Goal: Transaction & Acquisition: Purchase product/service

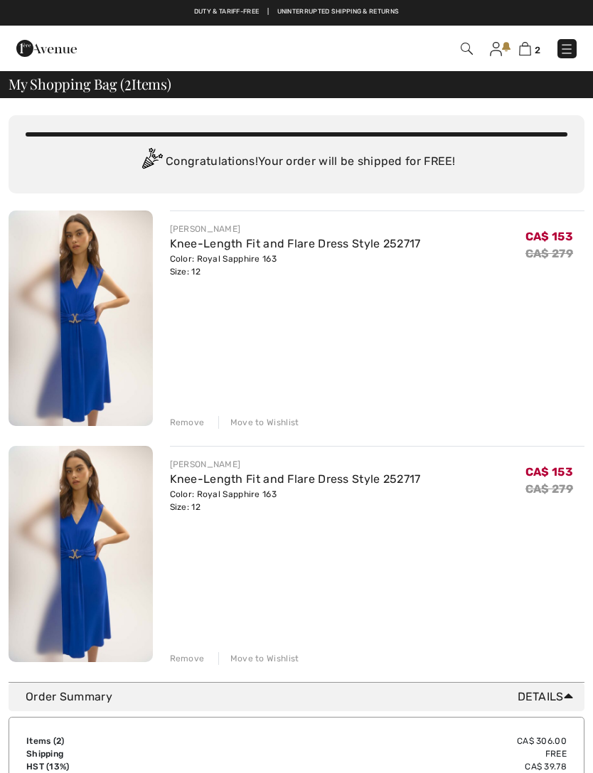
click at [184, 423] on div "Remove" at bounding box center [187, 422] width 35 height 13
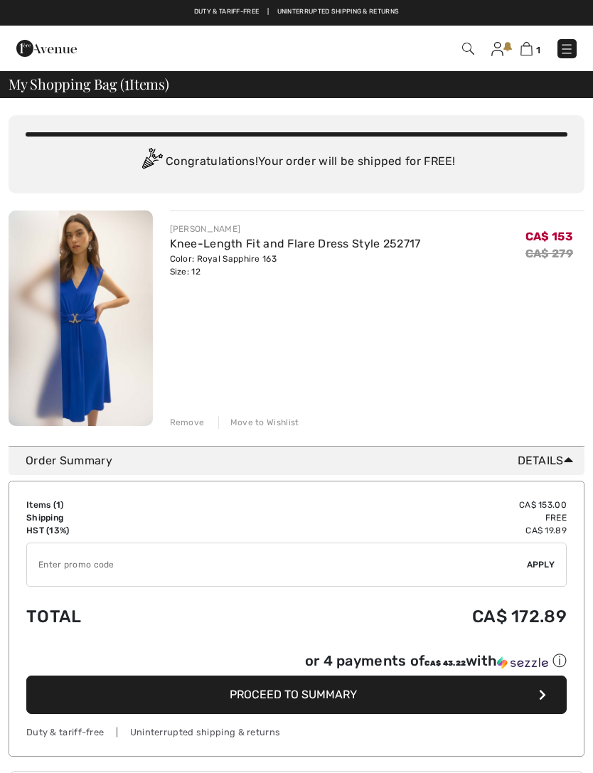
click at [116, 565] on input "TEXT" at bounding box center [277, 565] width 500 height 43
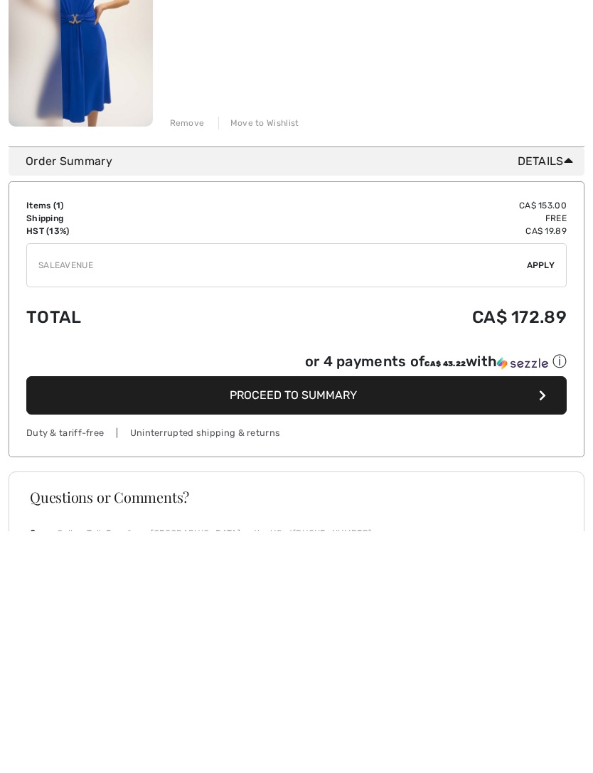
type input "SALEAVENUE"
click at [307, 630] on span "Proceed to Summary" at bounding box center [293, 637] width 127 height 14
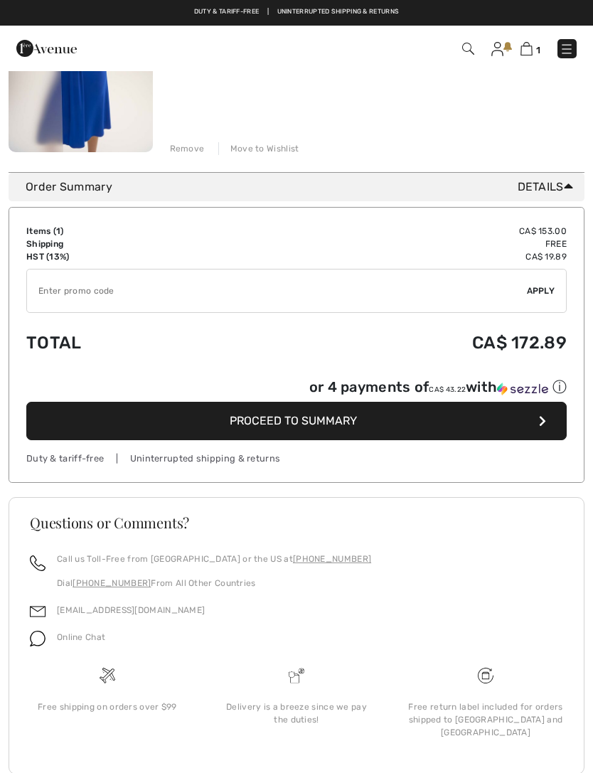
click at [124, 292] on input "TEXT" at bounding box center [277, 291] width 500 height 43
type input "SALEAVENUE"
click at [543, 290] on span "Apply" at bounding box center [541, 291] width 28 height 13
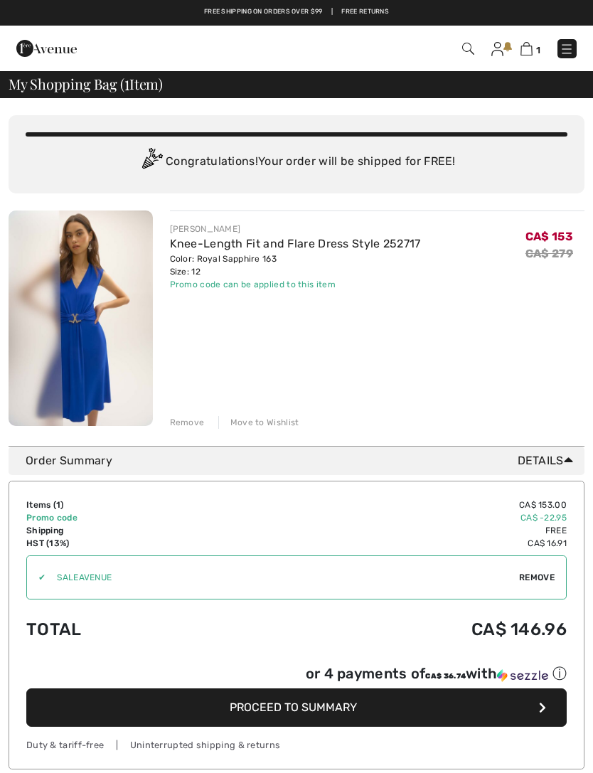
click at [58, 51] on img at bounding box center [46, 48] width 60 height 28
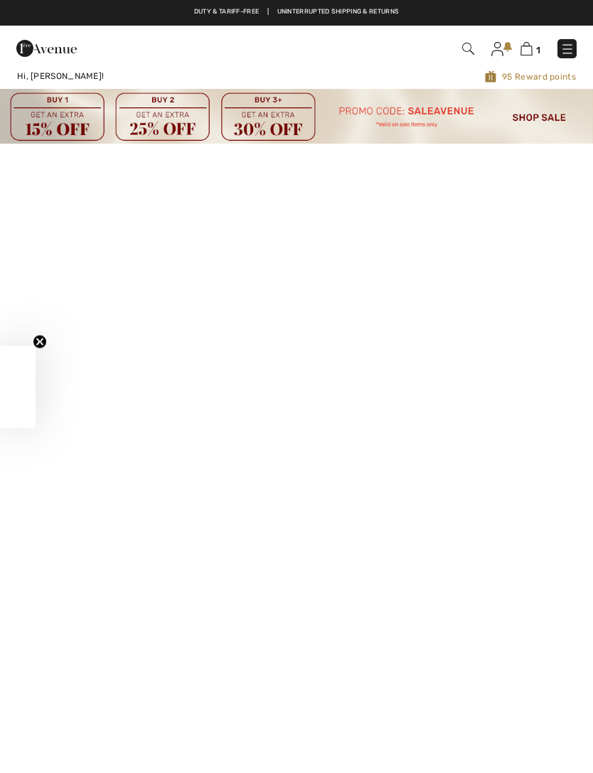
checkbox input "true"
click at [544, 115] on img at bounding box center [296, 116] width 593 height 54
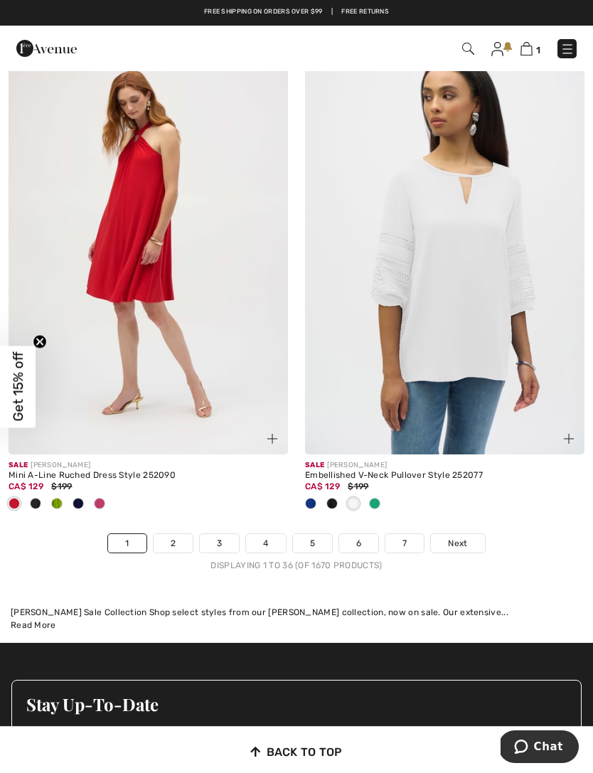
scroll to position [8896, 0]
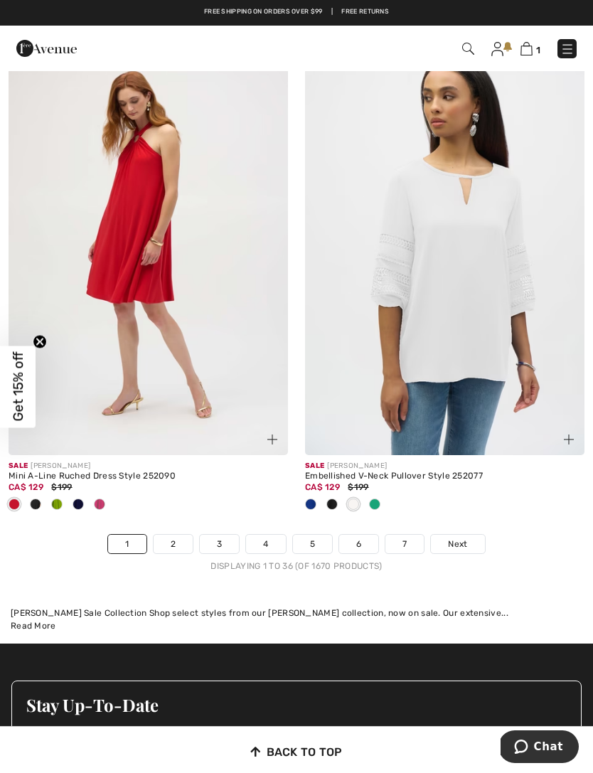
click at [467, 538] on span "Next" at bounding box center [457, 544] width 19 height 13
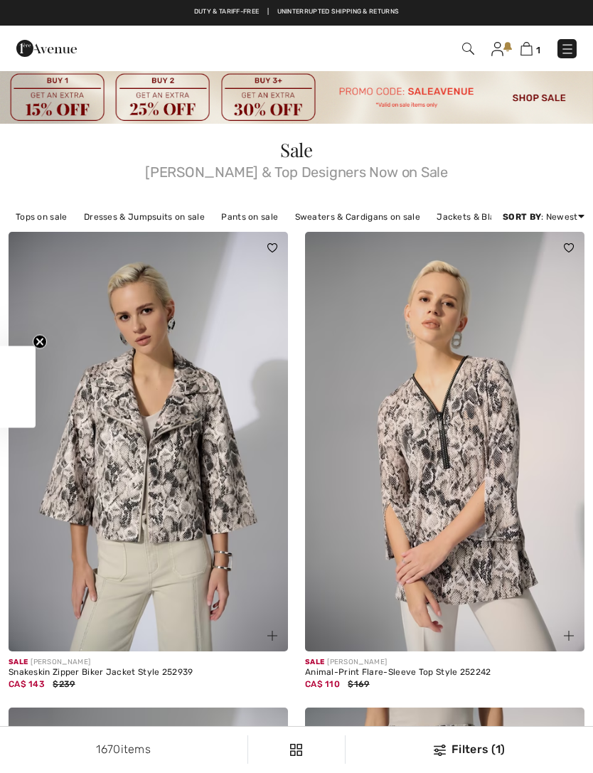
scroll to position [71, 0]
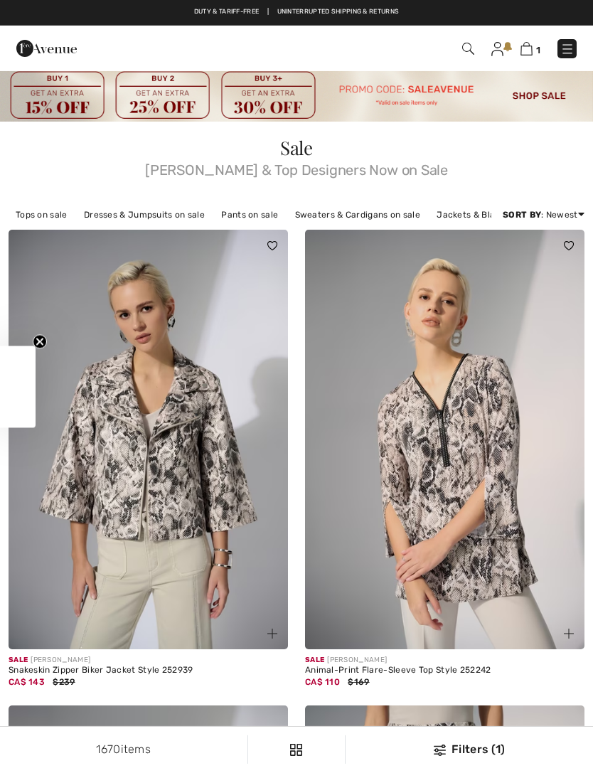
checkbox input "true"
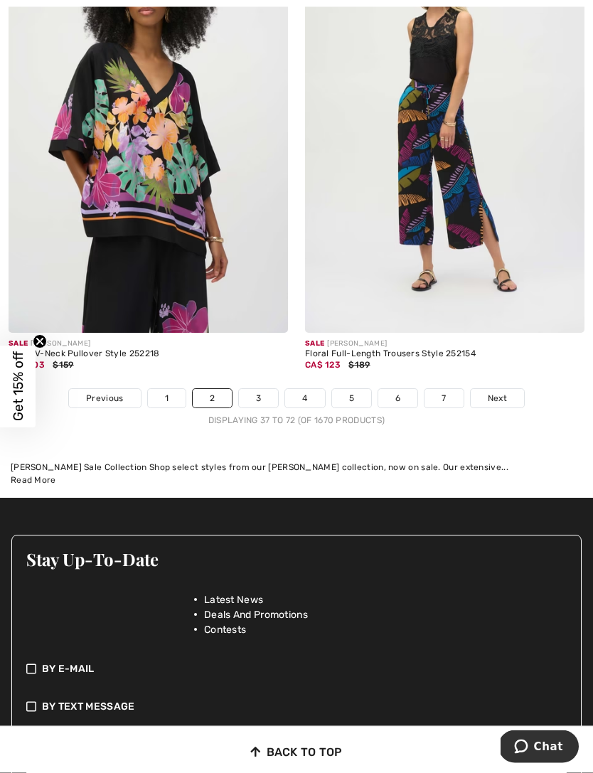
scroll to position [9222, 0]
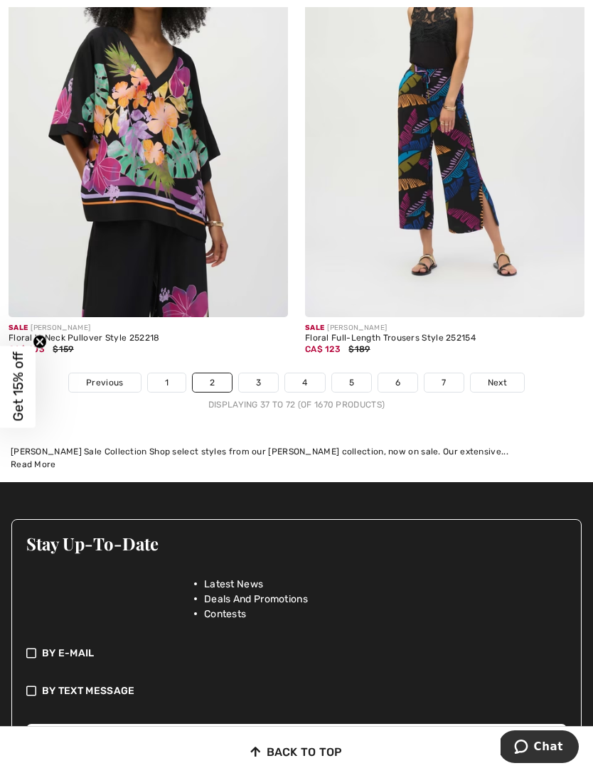
click at [505, 376] on span "Next" at bounding box center [497, 382] width 19 height 13
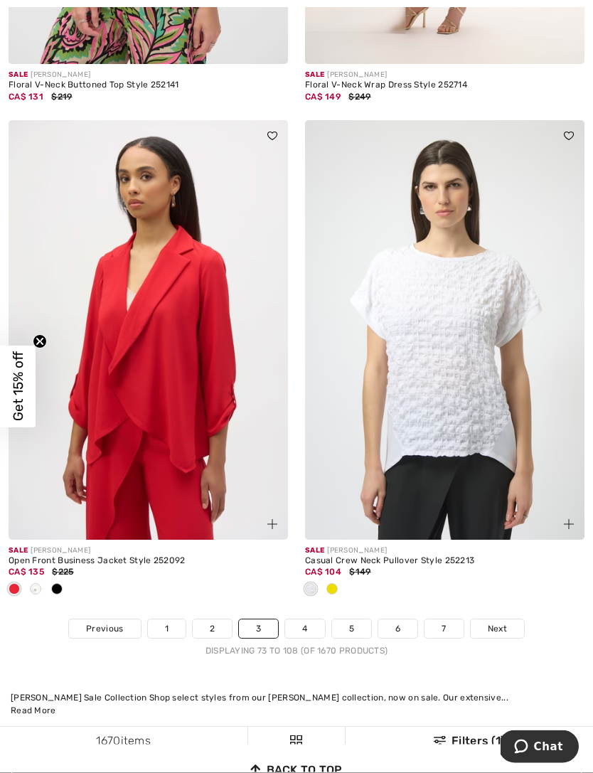
scroll to position [8922, 0]
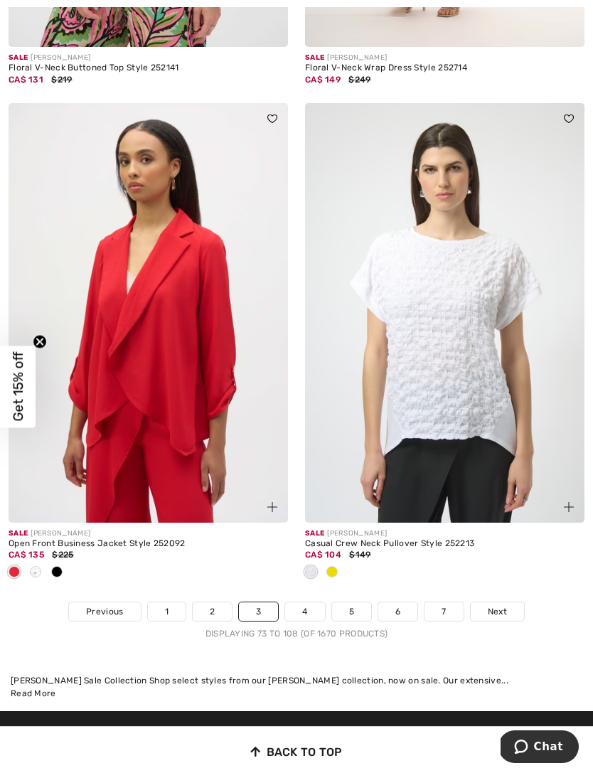
click at [502, 606] on span "Next" at bounding box center [497, 612] width 19 height 13
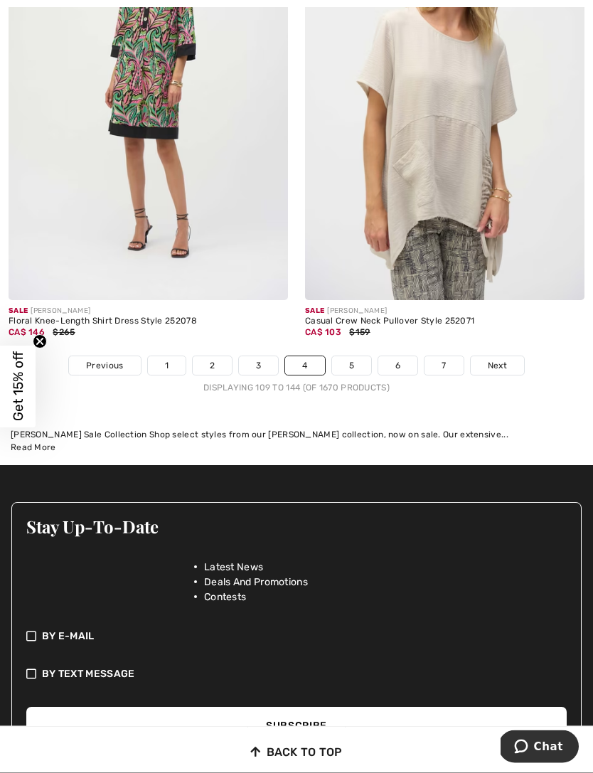
scroll to position [9064, 0]
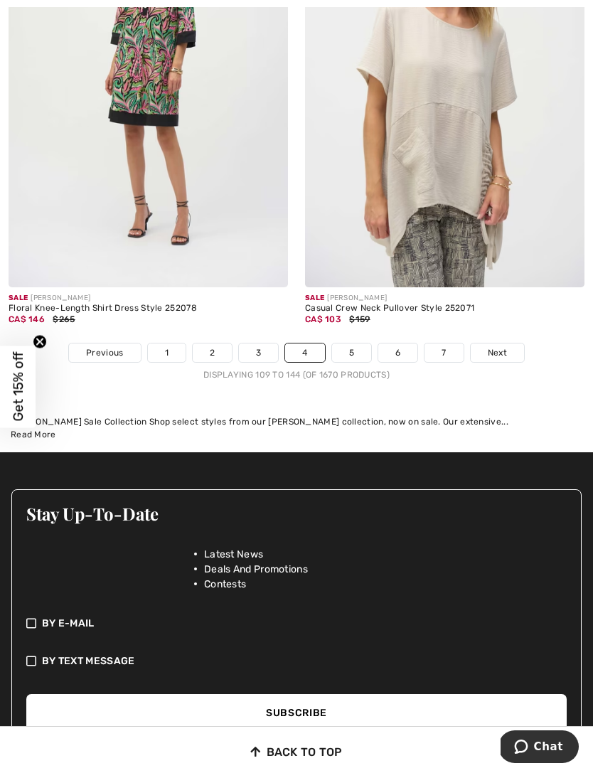
click at [502, 347] on span "Next" at bounding box center [497, 353] width 19 height 13
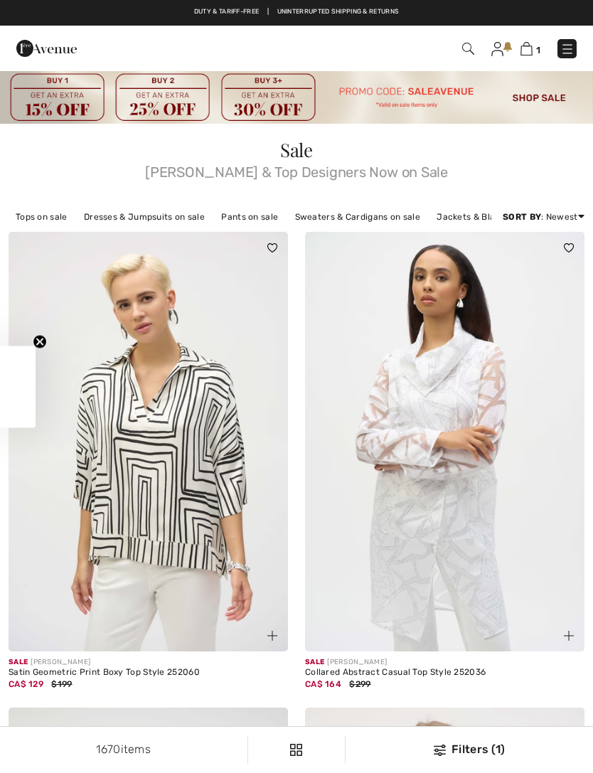
checkbox input "true"
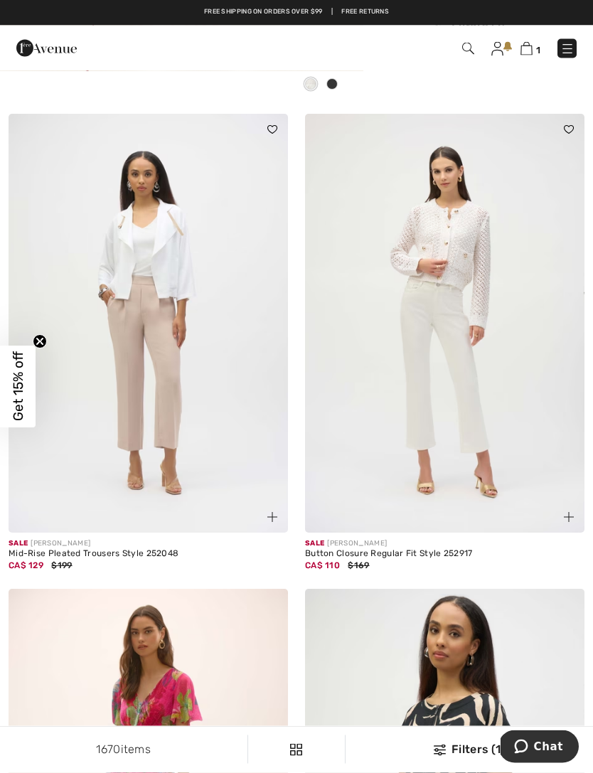
scroll to position [3617, 0]
click at [531, 423] on img at bounding box center [445, 324] width 280 height 420
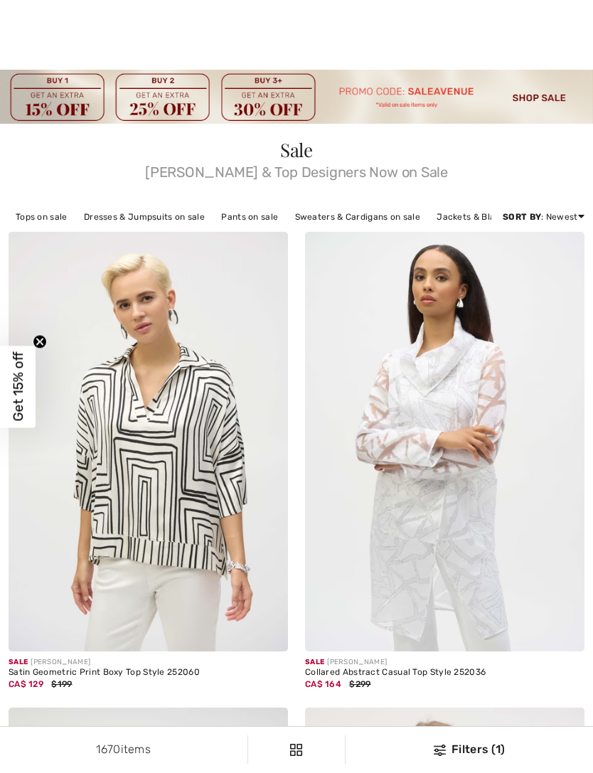
checkbox input "true"
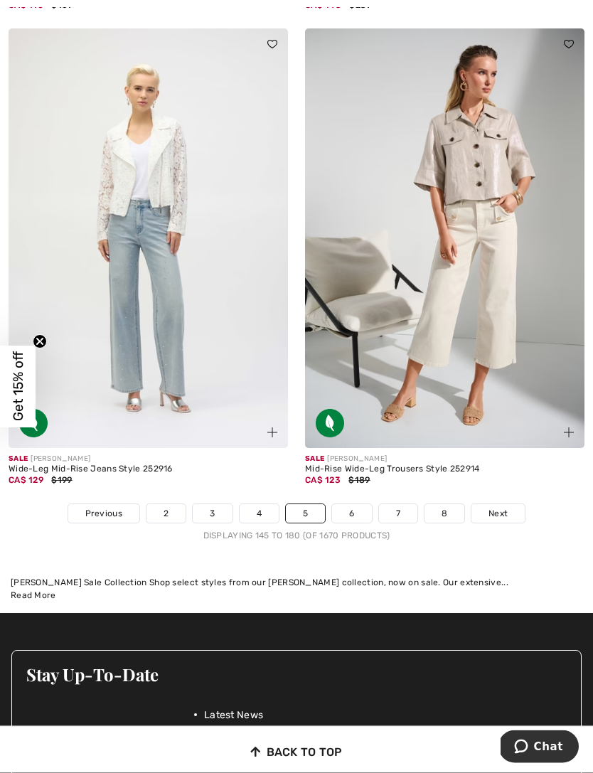
scroll to position [8856, 0]
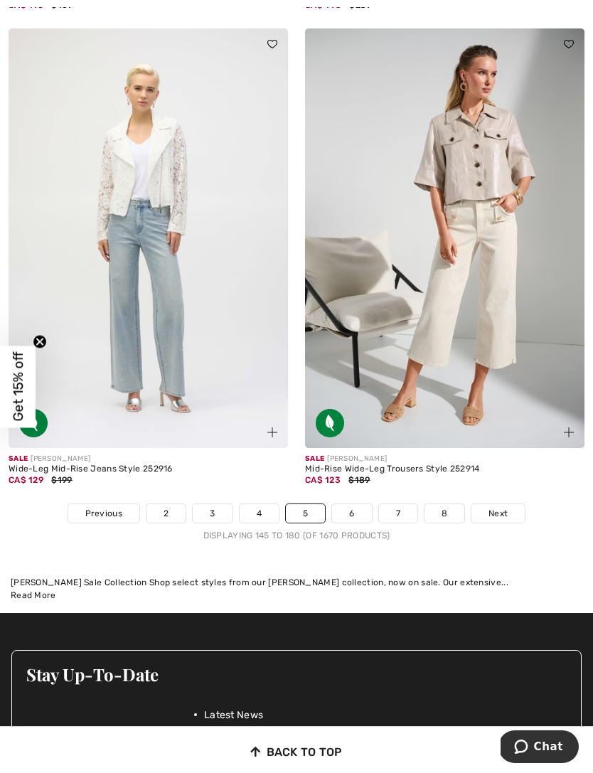
click at [510, 504] on link "Next" at bounding box center [498, 513] width 53 height 19
click at [556, 474] on div "CA$ 123 $189" at bounding box center [445, 480] width 280 height 13
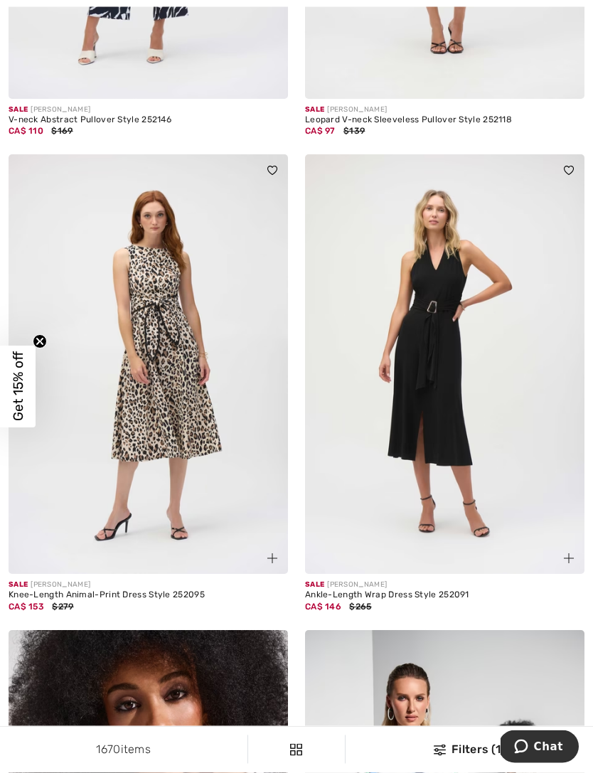
scroll to position [4480, 0]
click at [528, 444] on img at bounding box center [445, 364] width 280 height 420
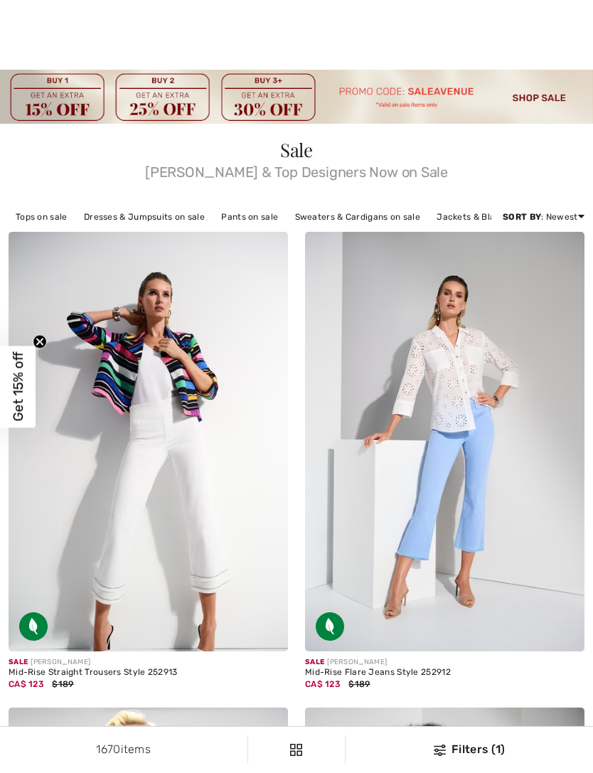
checkbox input "true"
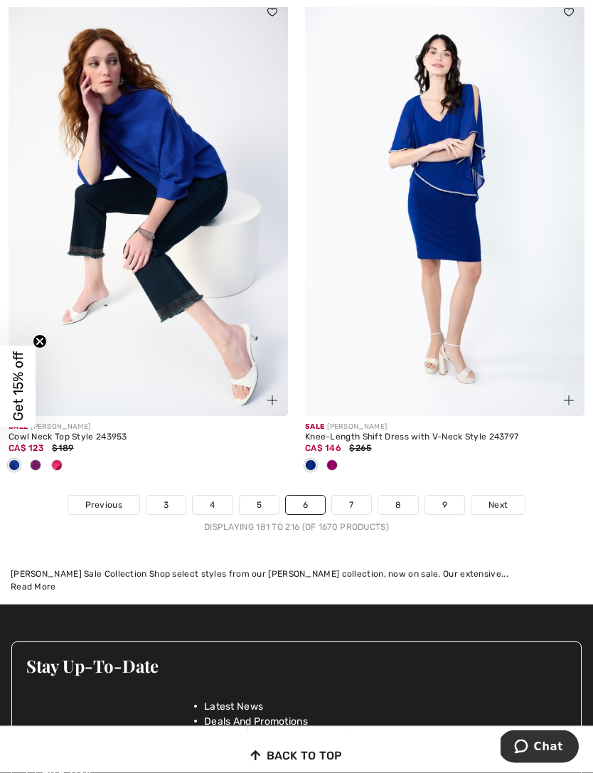
scroll to position [8887, 0]
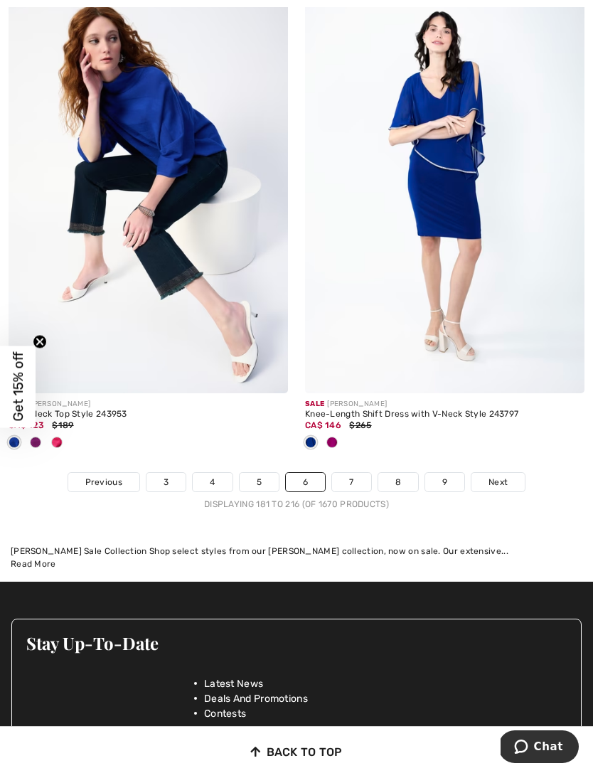
click at [502, 476] on span "Next" at bounding box center [498, 482] width 19 height 13
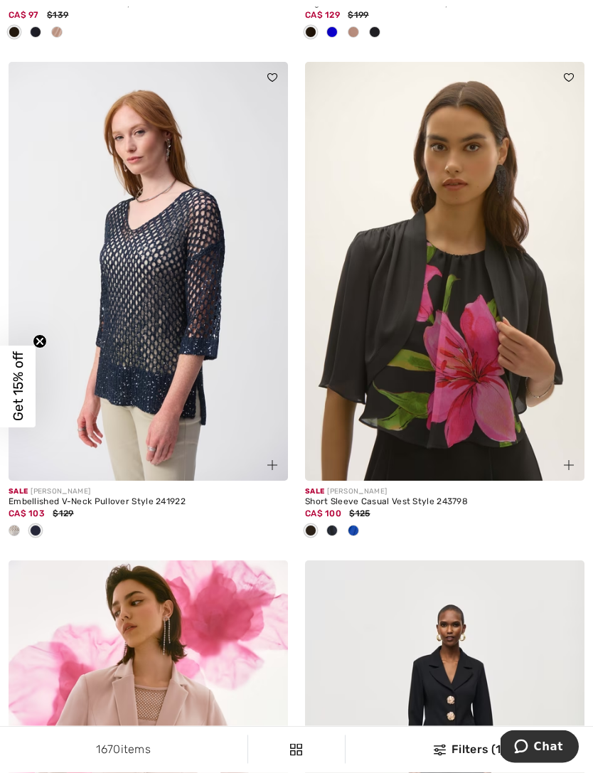
scroll to position [670, 0]
click at [516, 407] on img at bounding box center [445, 272] width 280 height 420
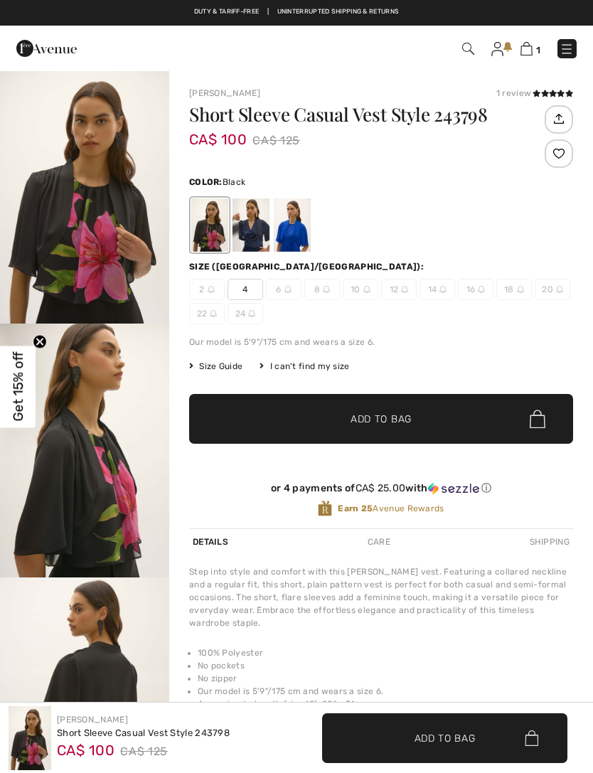
checkbox input "true"
click at [257, 234] on div at bounding box center [251, 225] width 37 height 53
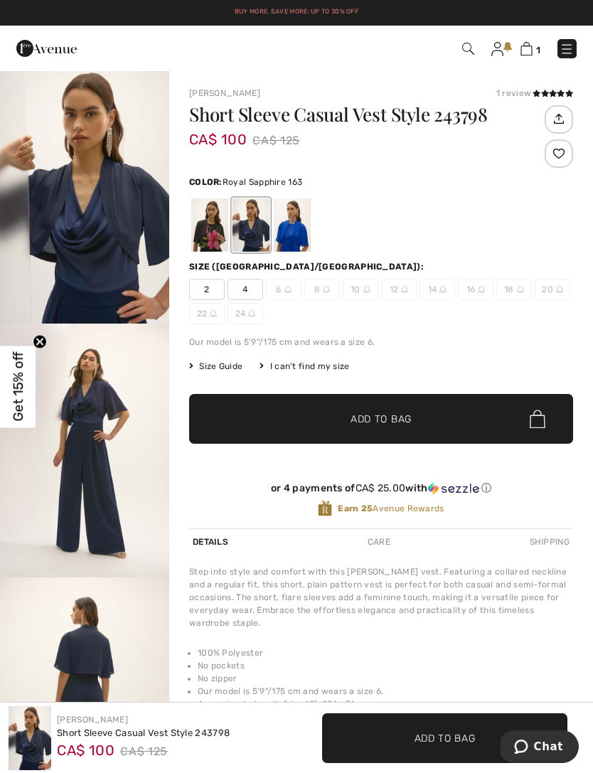
click at [301, 232] on div at bounding box center [292, 225] width 37 height 53
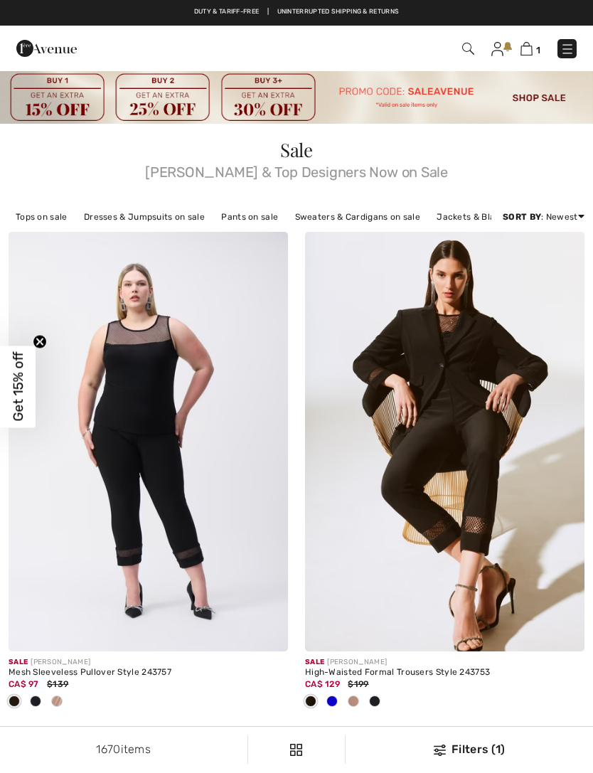
checkbox input "true"
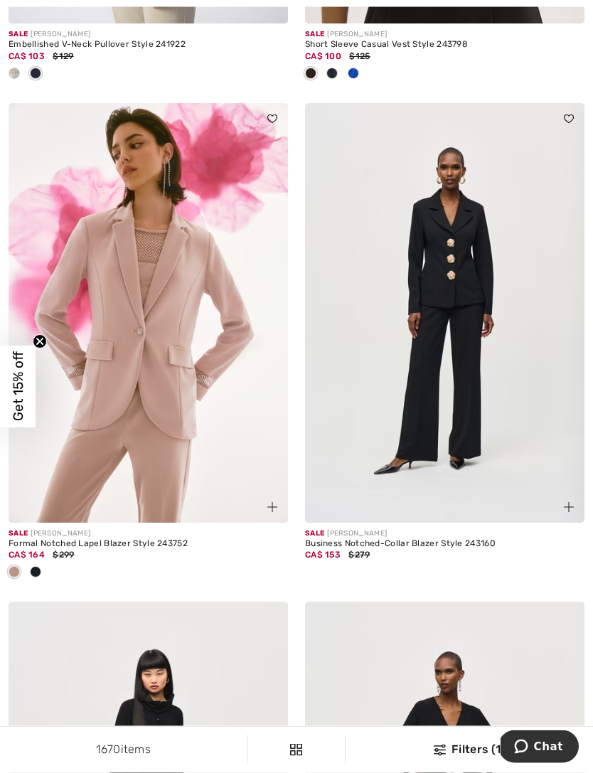
scroll to position [1139, 0]
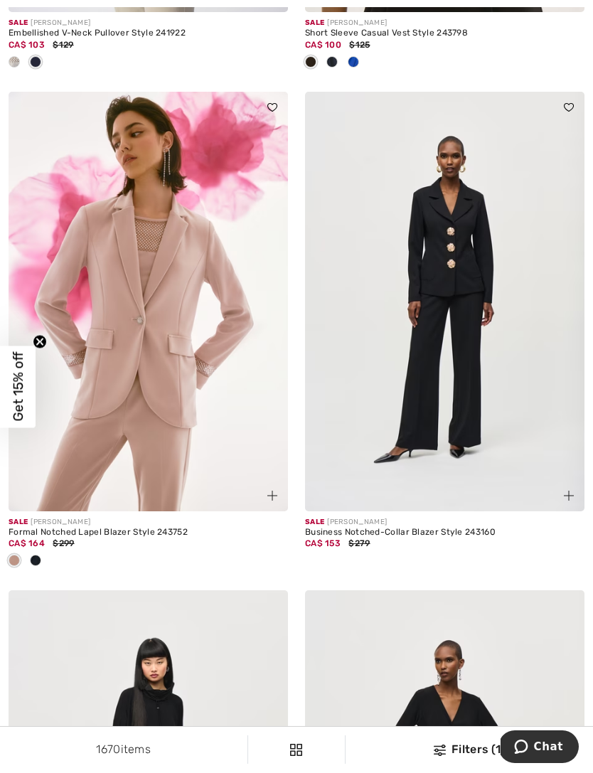
click at [482, 397] on img at bounding box center [445, 302] width 280 height 420
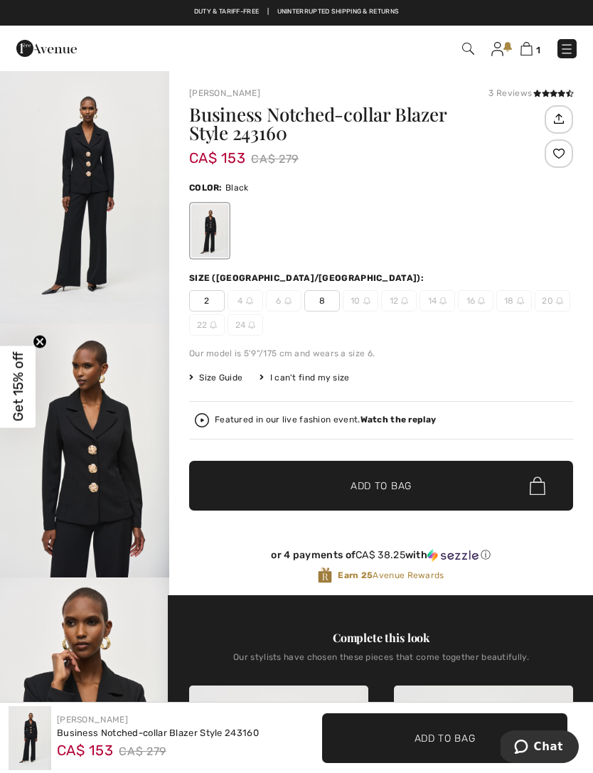
click at [105, 470] on img "2 / 6" at bounding box center [84, 451] width 169 height 254
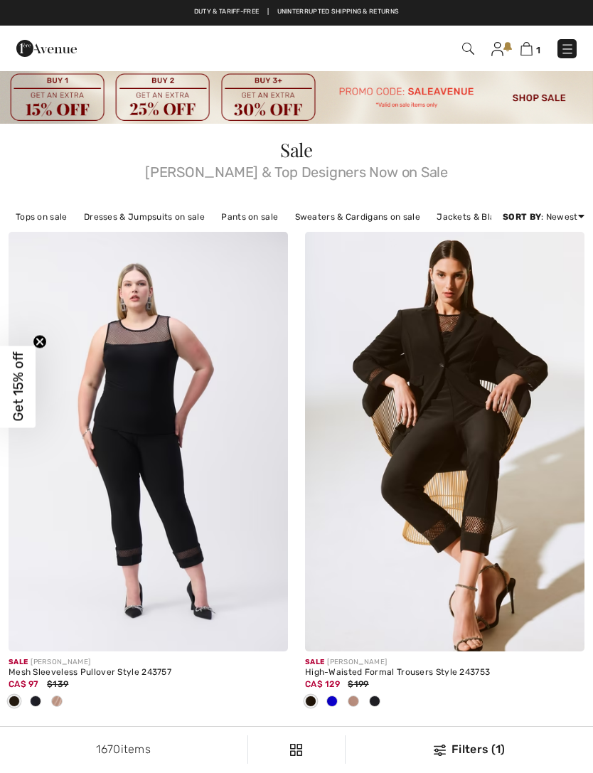
scroll to position [1184, 0]
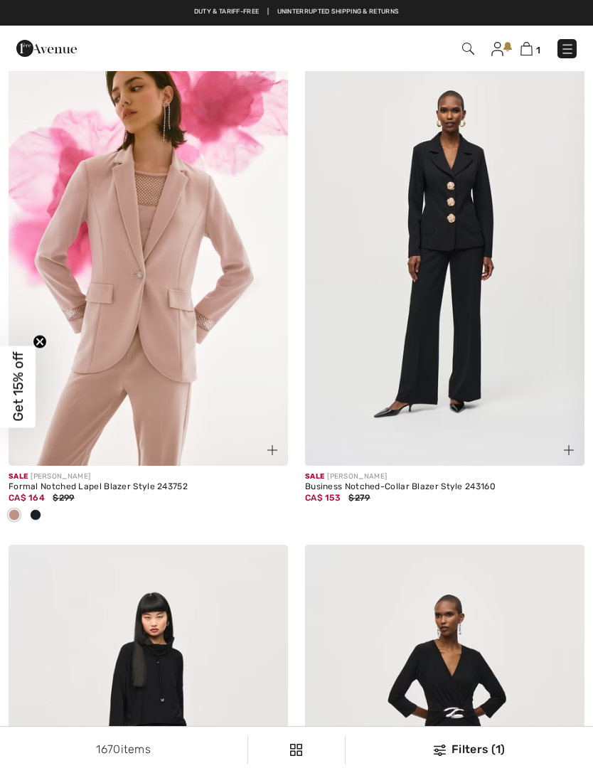
checkbox input "true"
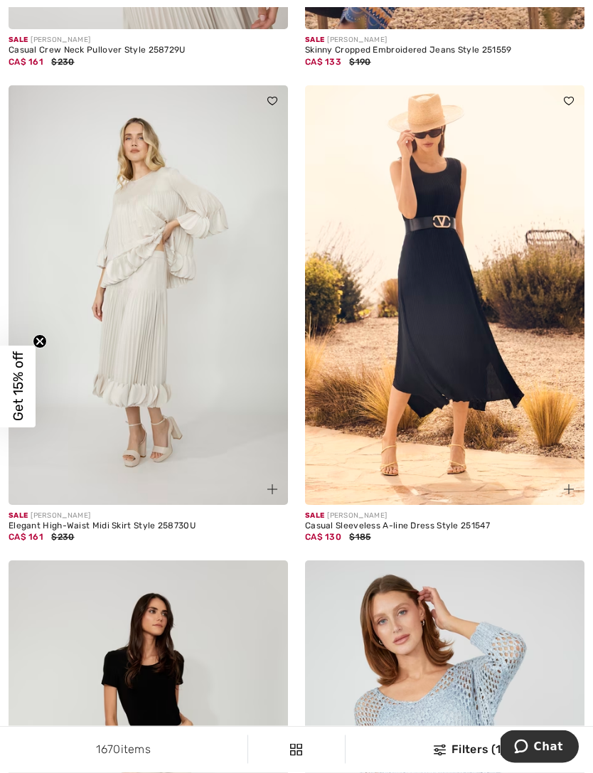
scroll to position [7466, 0]
click at [521, 367] on img at bounding box center [445, 295] width 280 height 420
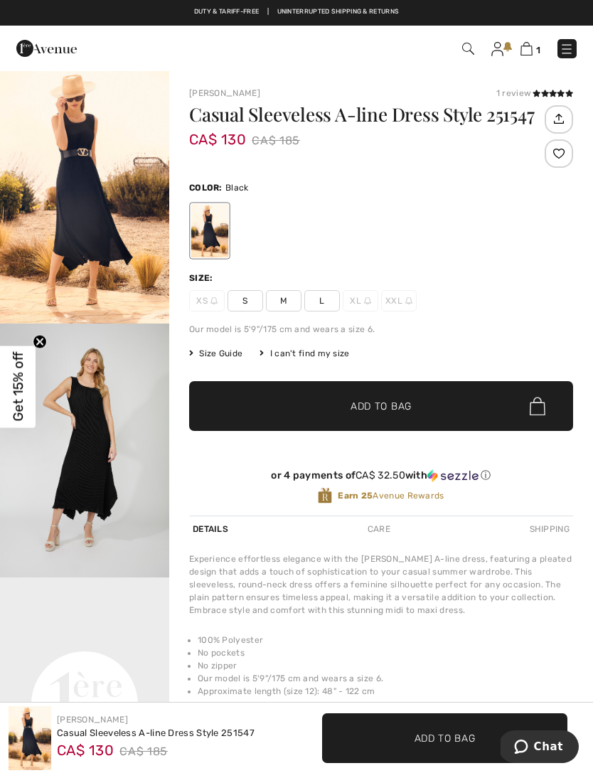
click at [116, 263] on img "1 / 5" at bounding box center [84, 197] width 169 height 254
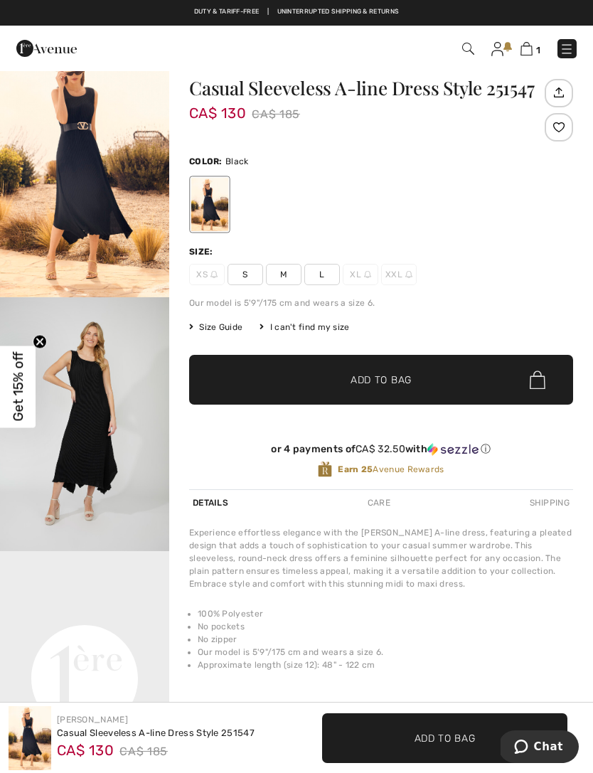
scroll to position [26, 0]
click at [107, 216] on img "1 / 5" at bounding box center [84, 171] width 169 height 254
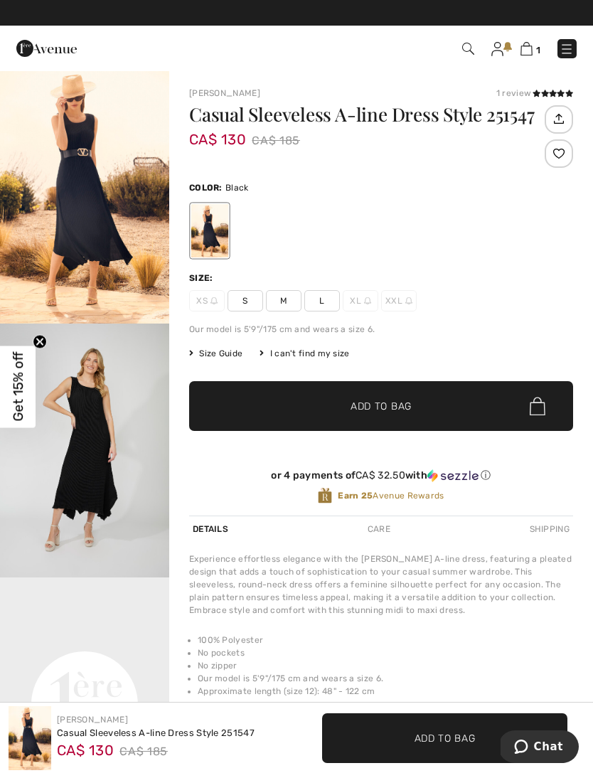
click at [108, 451] on img "2 / 5" at bounding box center [84, 451] width 169 height 254
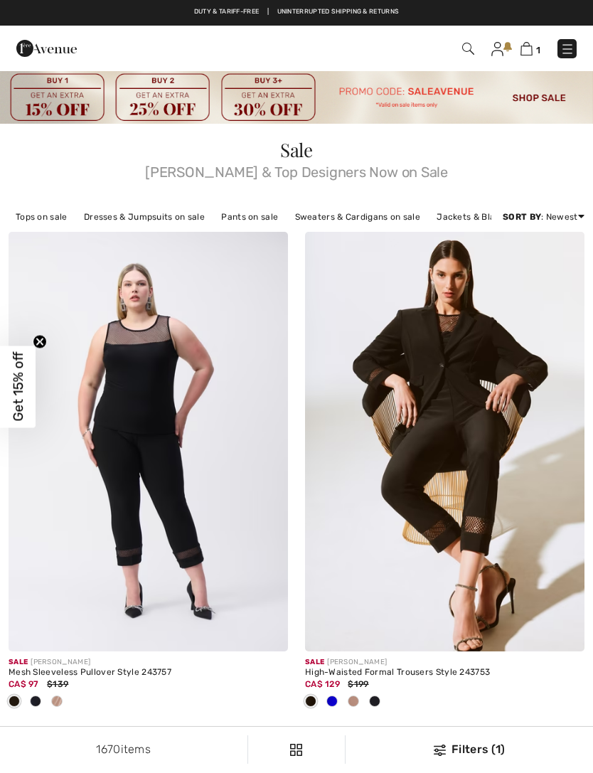
checkbox input "true"
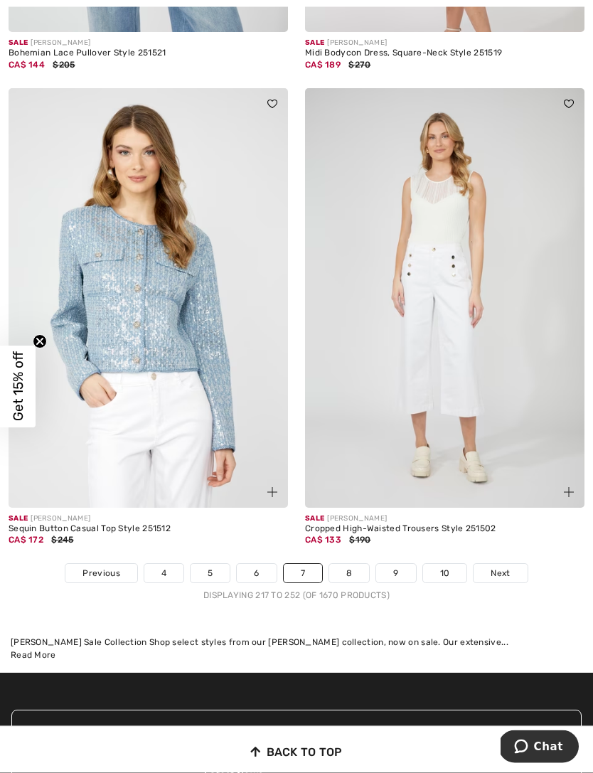
scroll to position [8890, 0]
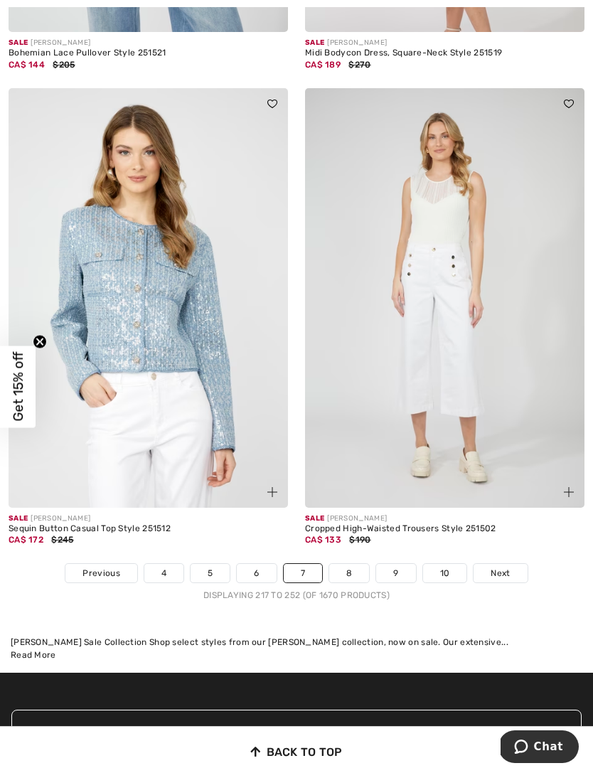
click at [507, 567] on span "Next" at bounding box center [500, 573] width 19 height 13
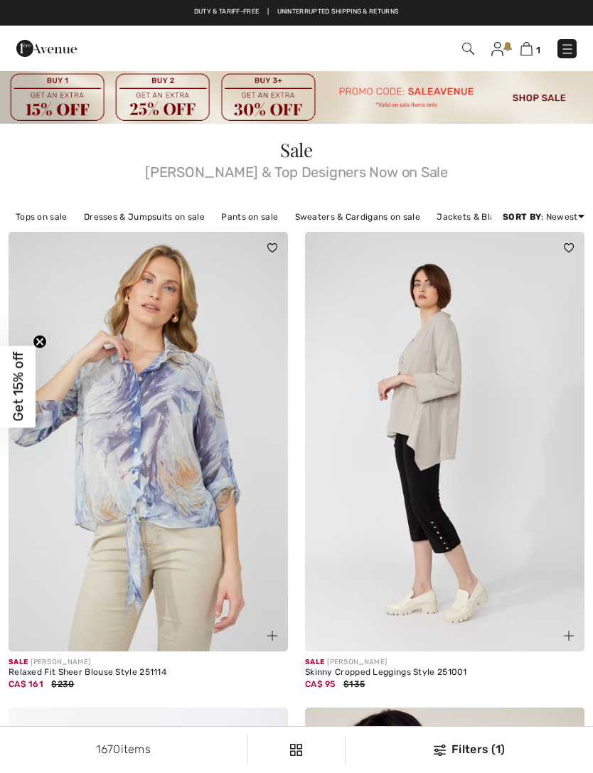
checkbox input "true"
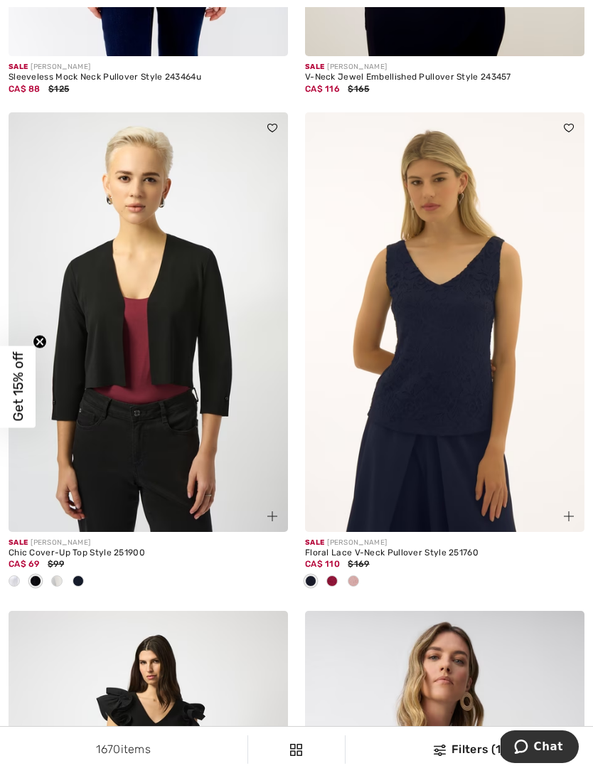
scroll to position [1072, 0]
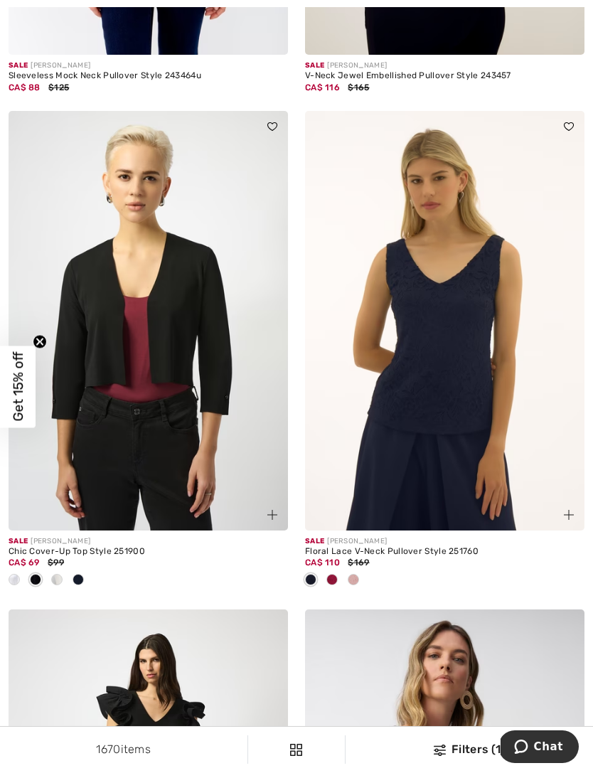
click at [510, 472] on img at bounding box center [445, 321] width 280 height 420
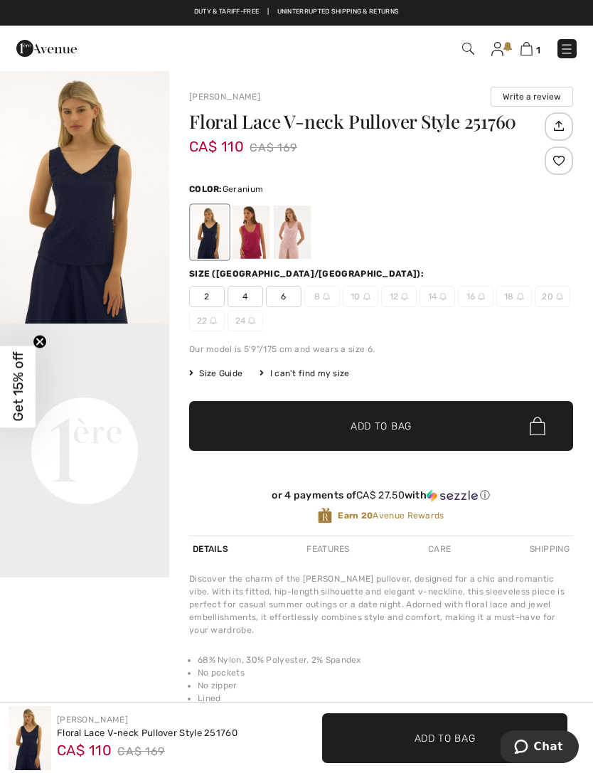
click at [248, 238] on div at bounding box center [251, 232] width 37 height 53
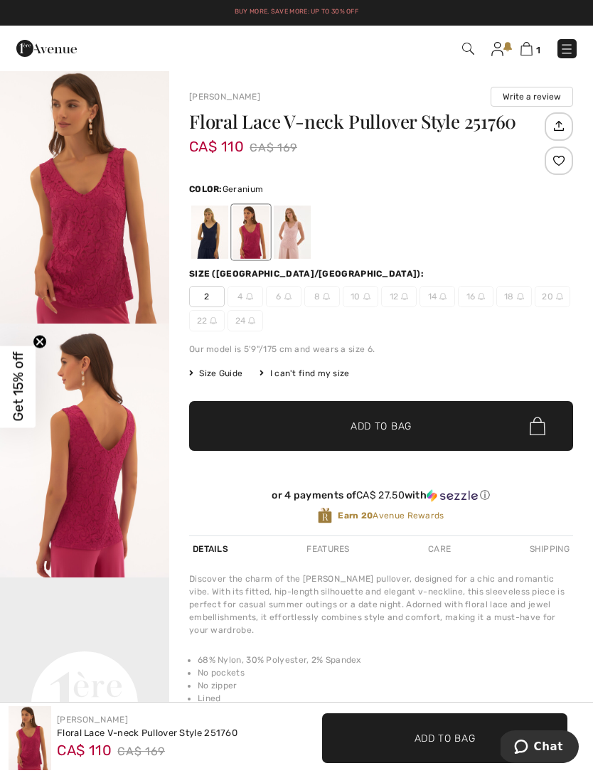
click at [287, 245] on div at bounding box center [292, 232] width 37 height 53
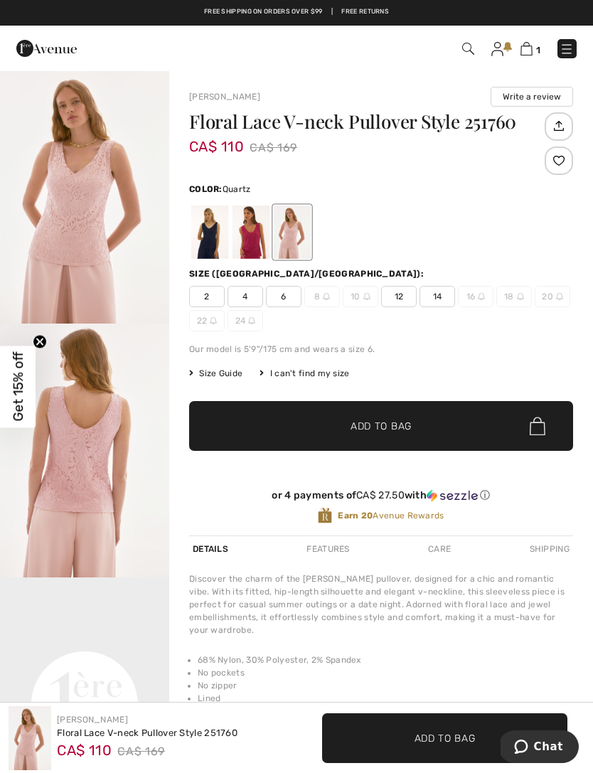
click at [111, 263] on img "1 / 5" at bounding box center [84, 197] width 169 height 254
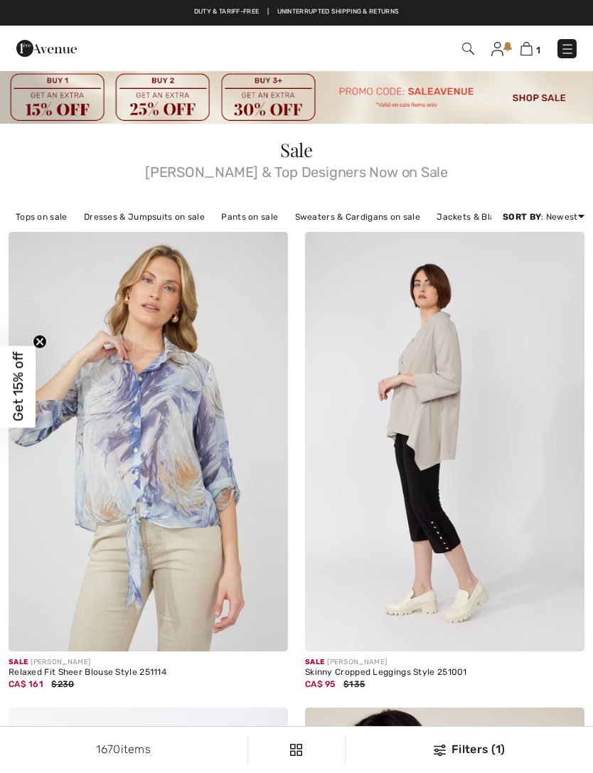
checkbox input "true"
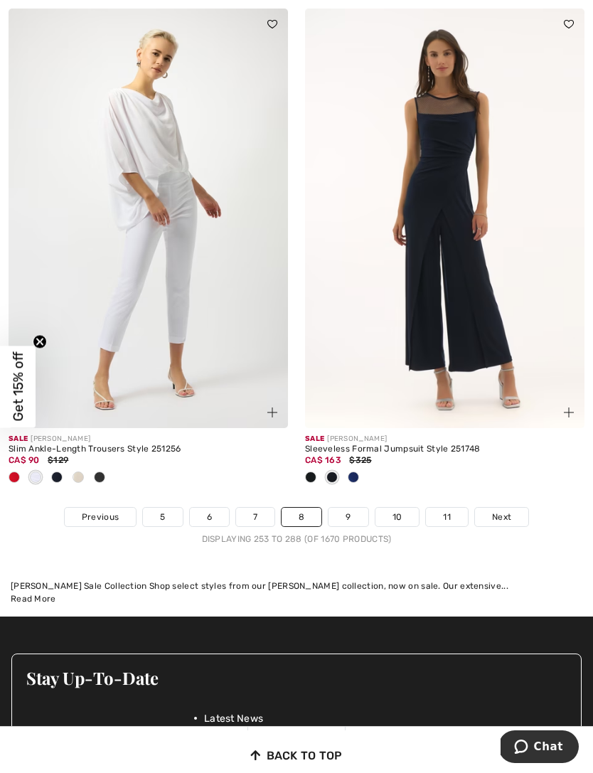
scroll to position [9160, 0]
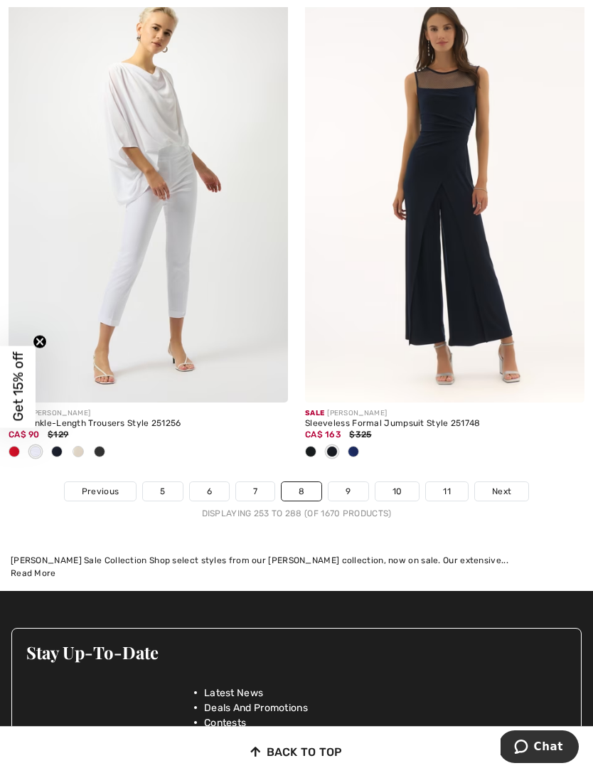
click at [509, 485] on span "Next" at bounding box center [501, 491] width 19 height 13
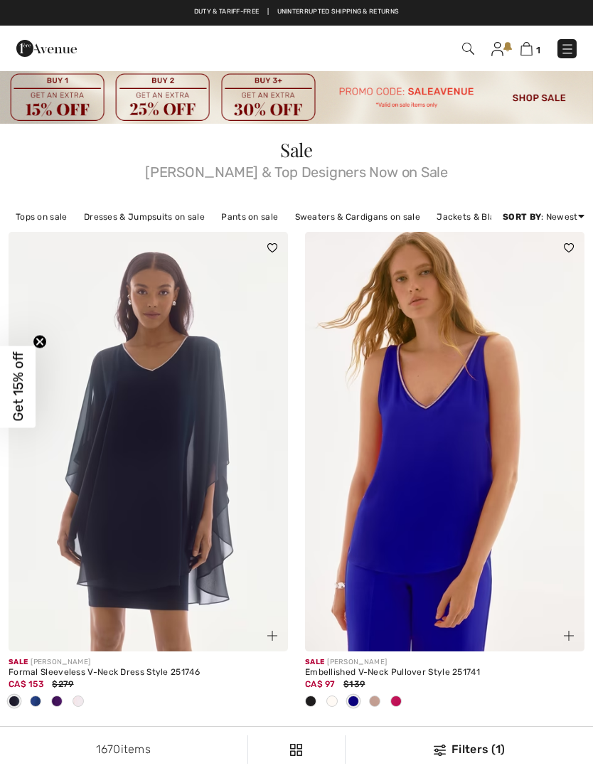
checkbox input "true"
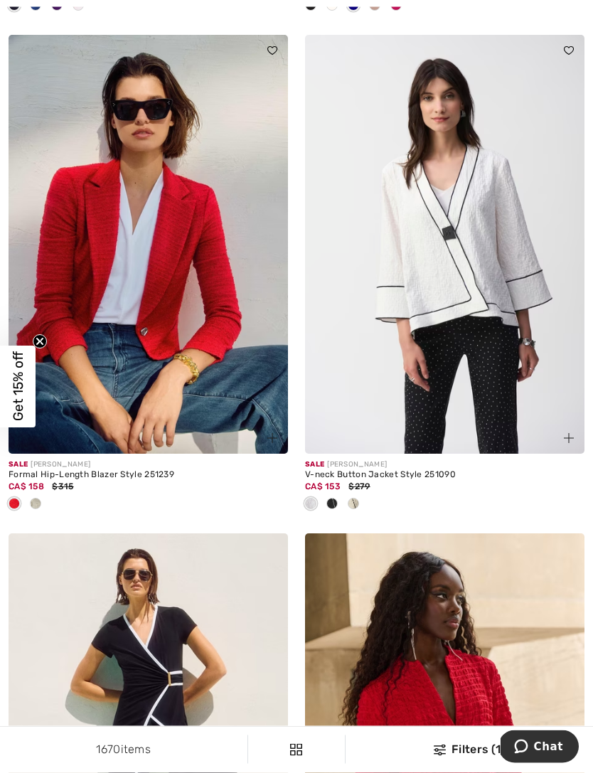
scroll to position [698, 0]
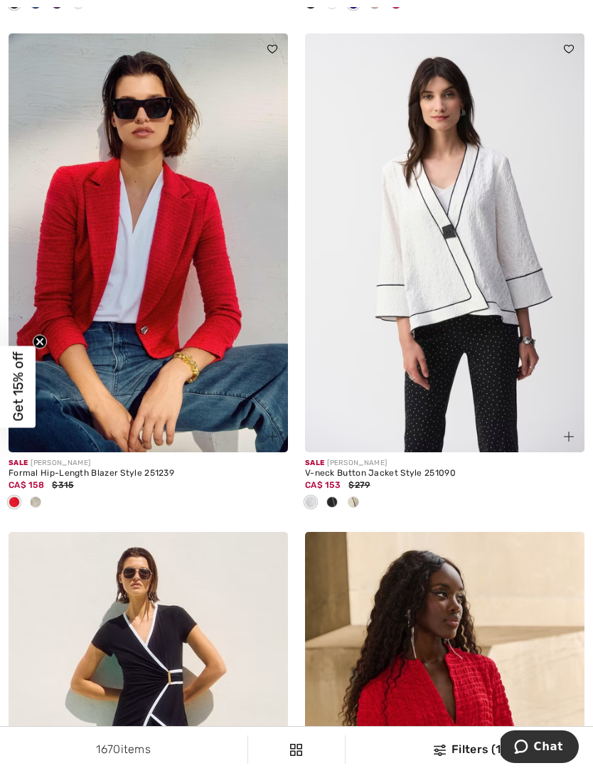
click at [214, 347] on img at bounding box center [149, 243] width 280 height 420
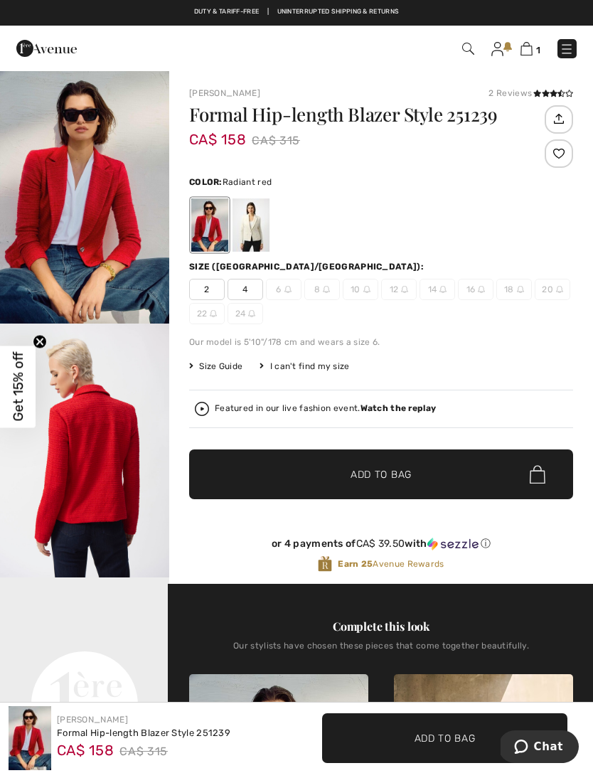
click at [257, 229] on div at bounding box center [251, 225] width 37 height 53
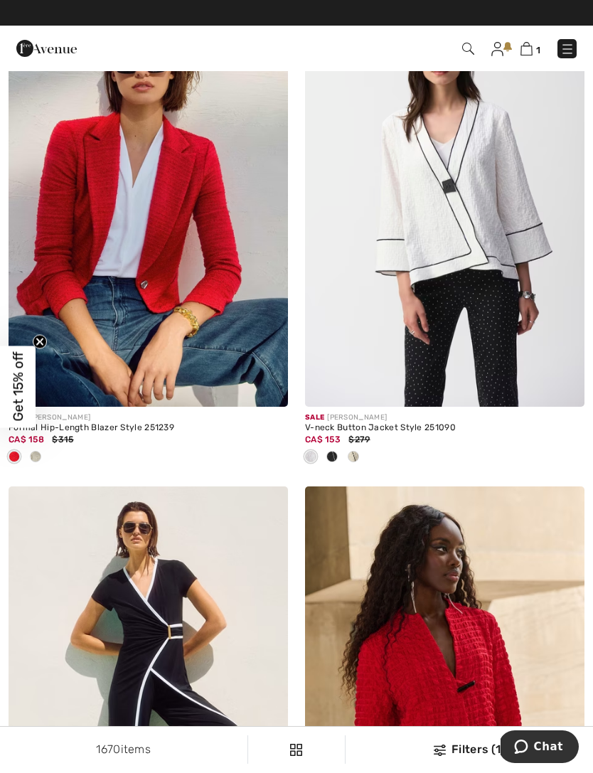
click at [487, 264] on img at bounding box center [445, 198] width 280 height 420
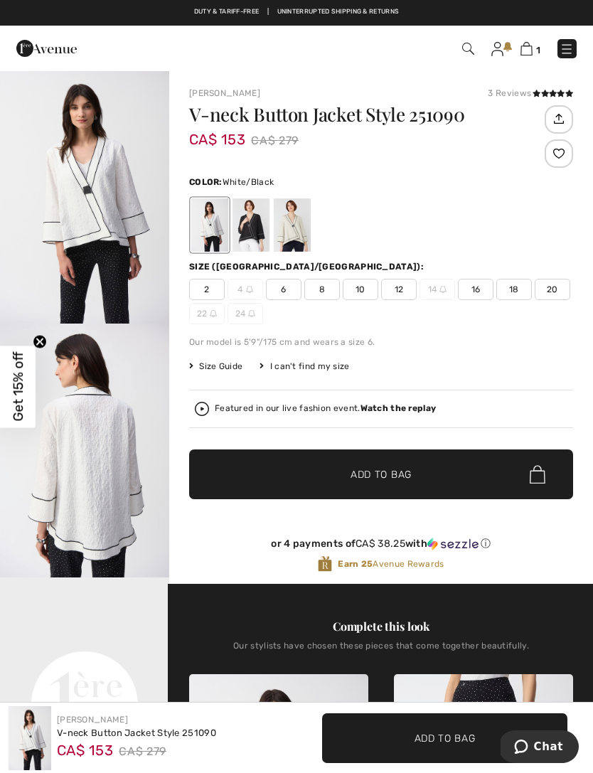
click at [250, 233] on div at bounding box center [251, 225] width 37 height 53
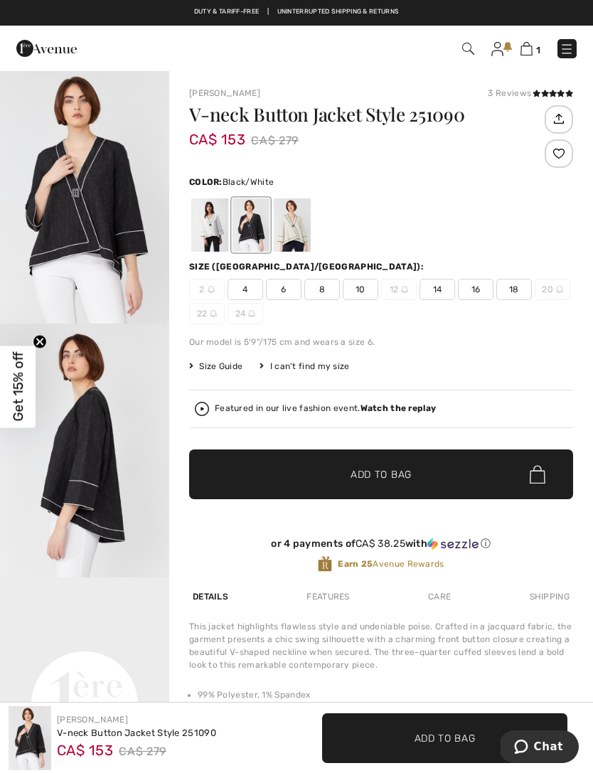
click at [293, 243] on div at bounding box center [292, 225] width 37 height 53
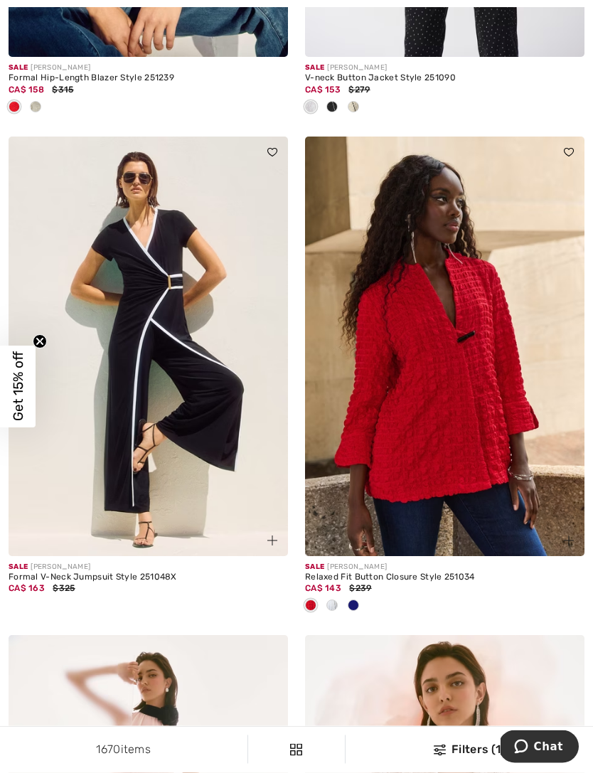
scroll to position [1094, 0]
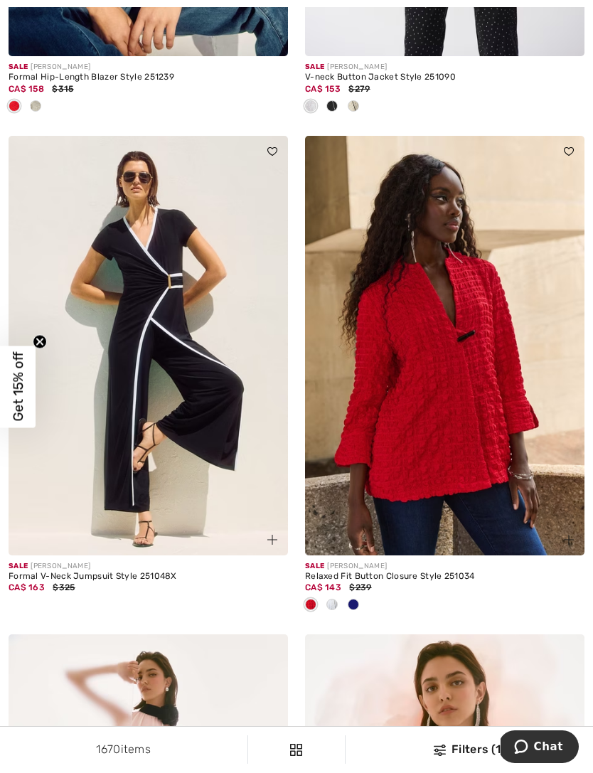
click at [524, 445] on img at bounding box center [445, 346] width 280 height 420
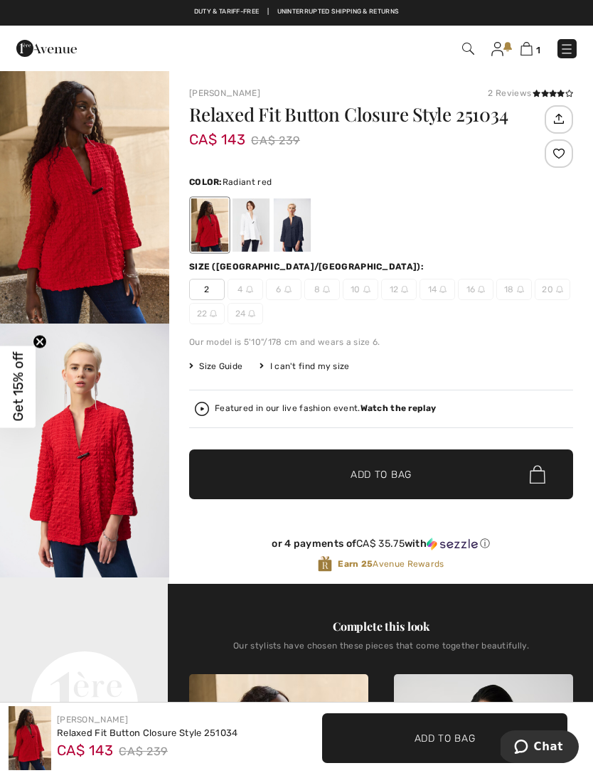
click at [248, 246] on div at bounding box center [251, 225] width 37 height 53
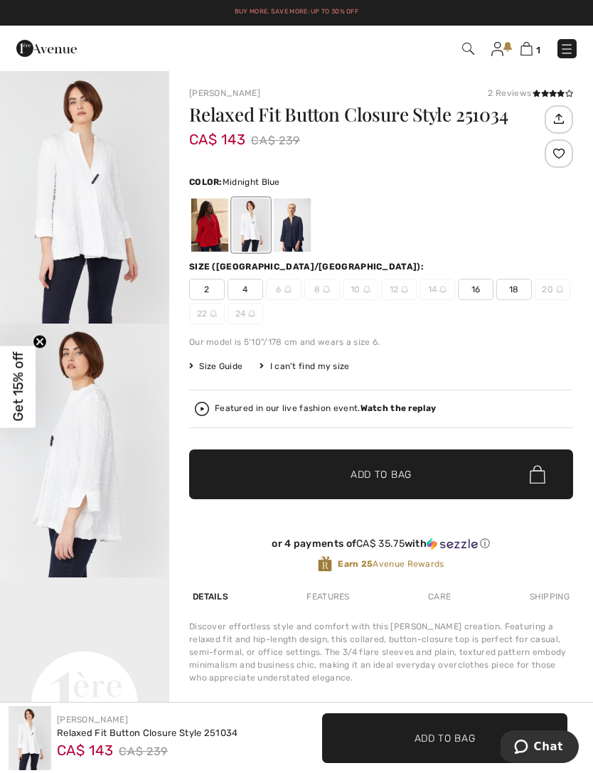
click at [304, 245] on div at bounding box center [292, 225] width 37 height 53
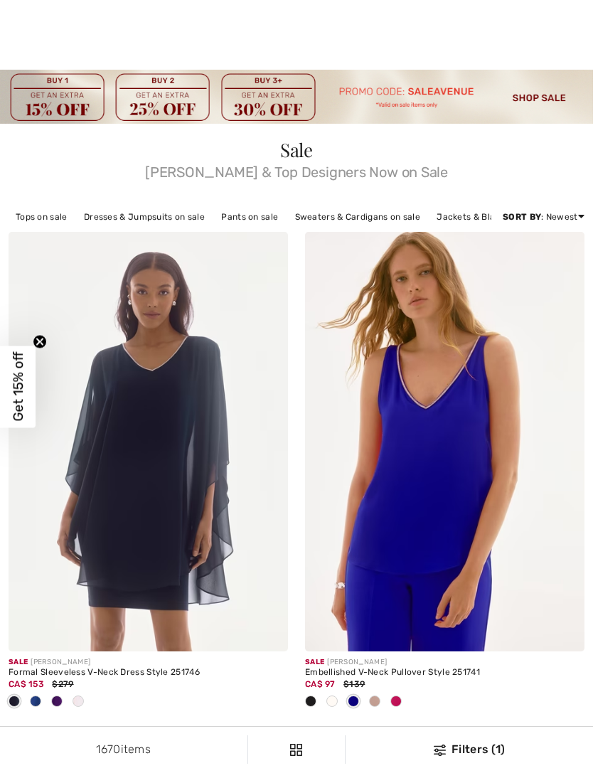
scroll to position [1321, 0]
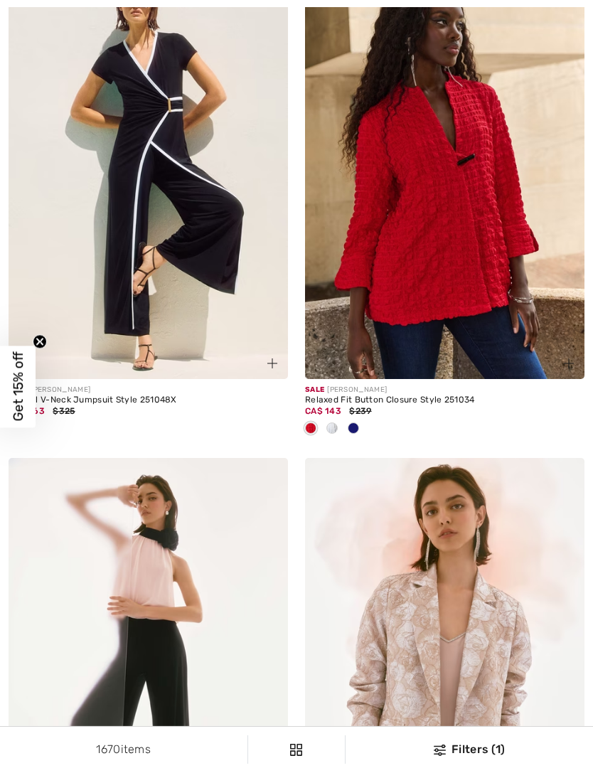
checkbox input "true"
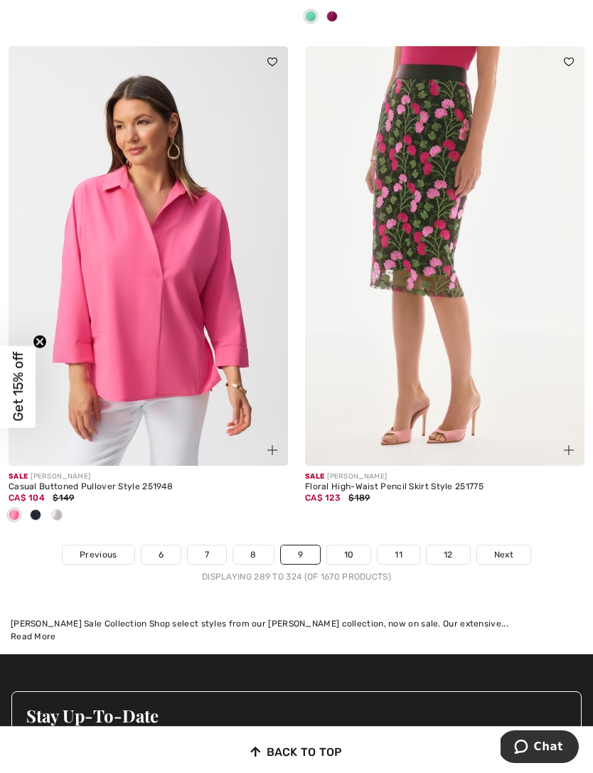
scroll to position [9158, 0]
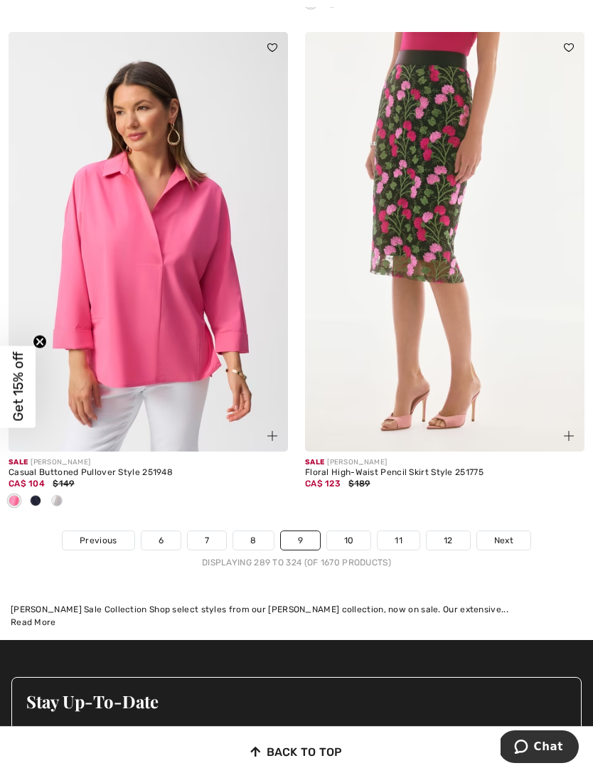
click at [512, 534] on span "Next" at bounding box center [504, 540] width 19 height 13
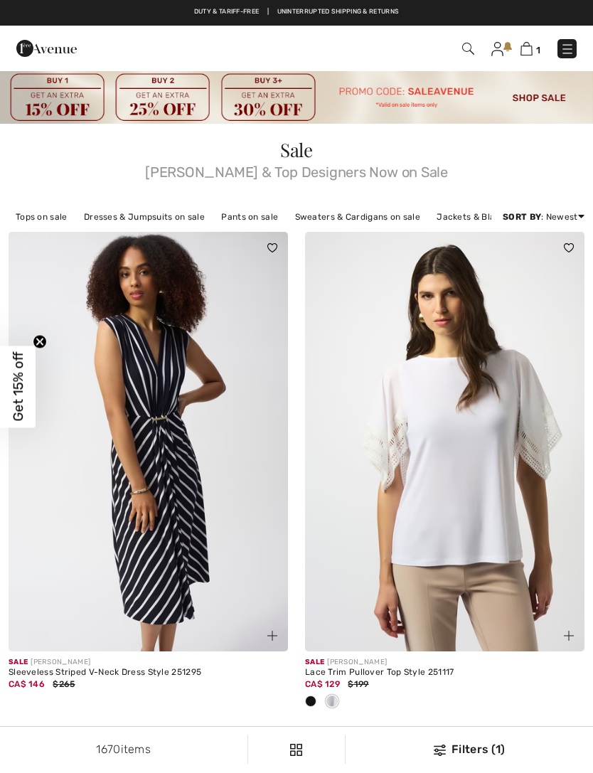
checkbox input "true"
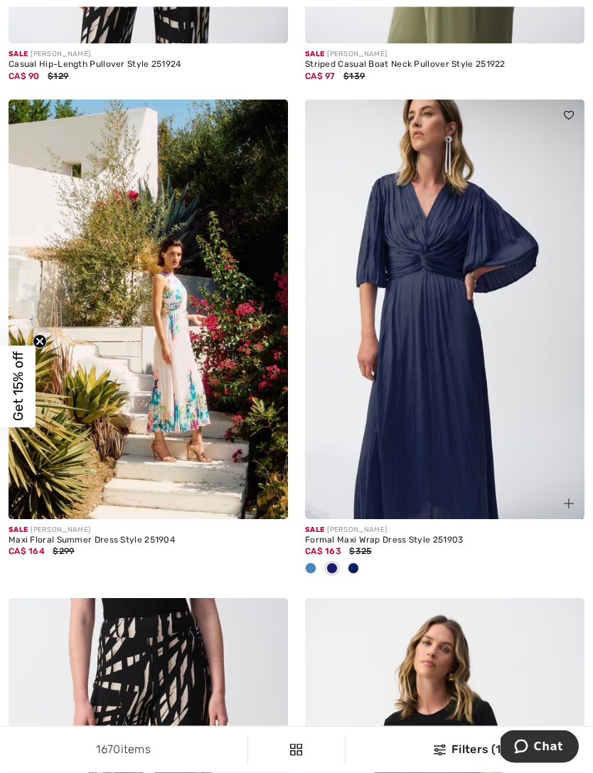
scroll to position [4153, 0]
click at [482, 429] on img at bounding box center [445, 310] width 280 height 420
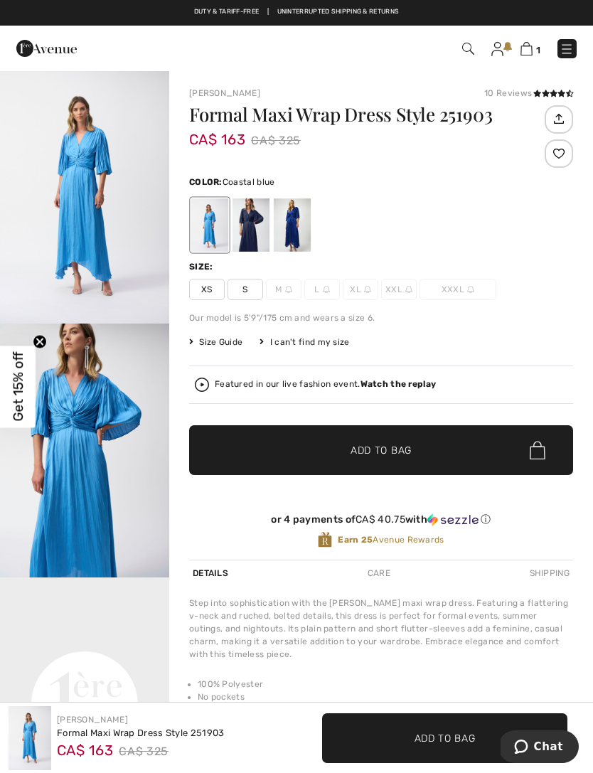
click at [251, 247] on div at bounding box center [251, 225] width 37 height 53
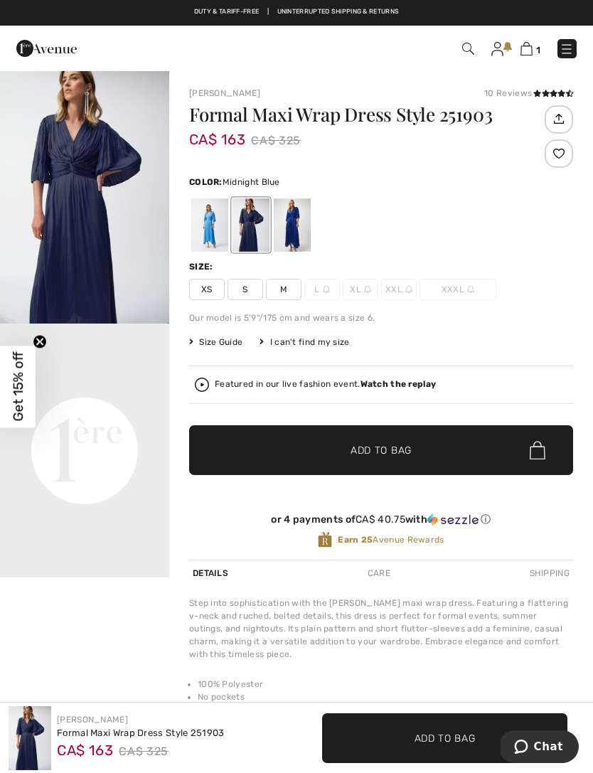
click at [295, 242] on div at bounding box center [292, 225] width 37 height 53
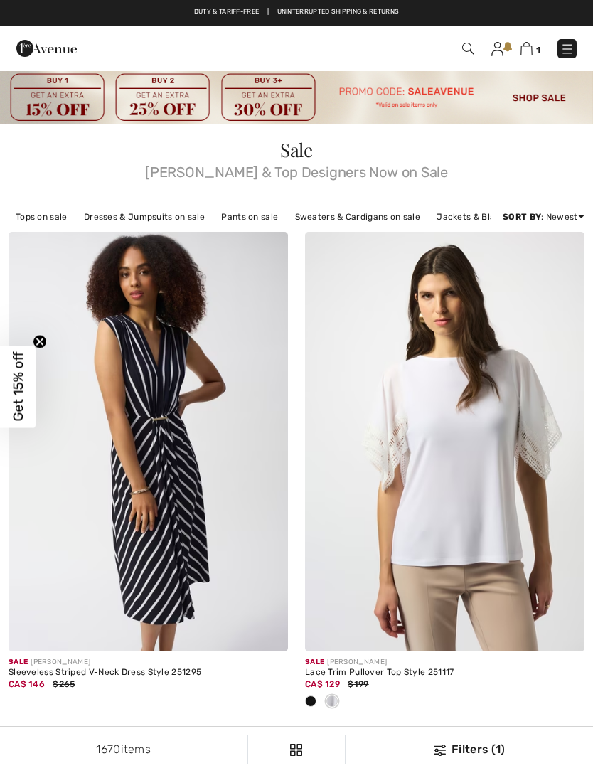
checkbox input "true"
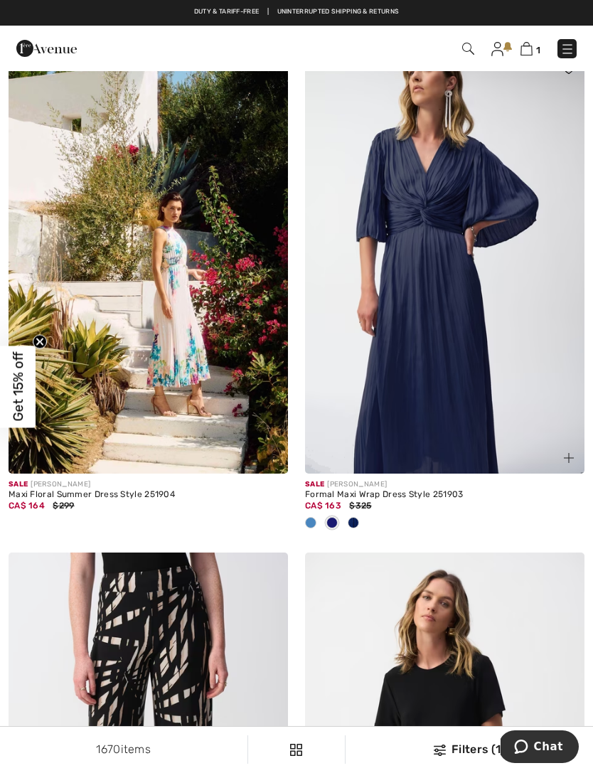
click at [212, 336] on img at bounding box center [149, 264] width 280 height 420
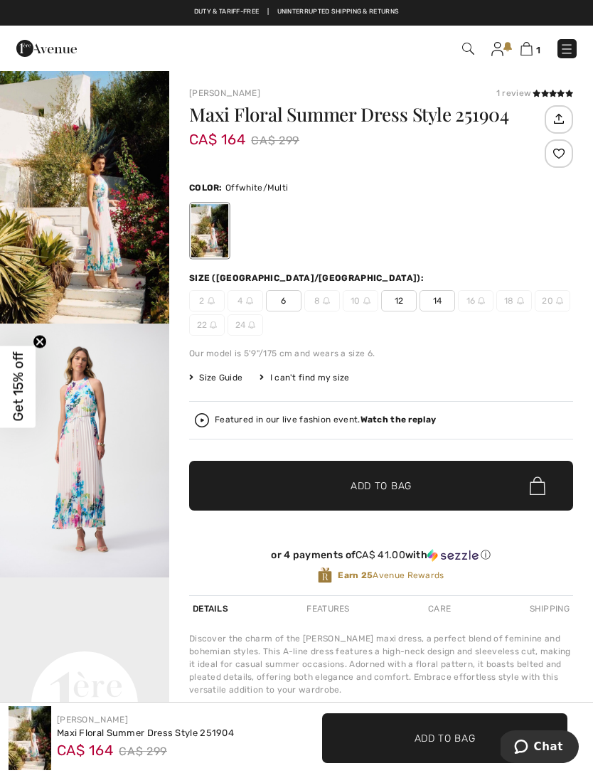
click at [112, 445] on img "2 / 9" at bounding box center [84, 451] width 169 height 254
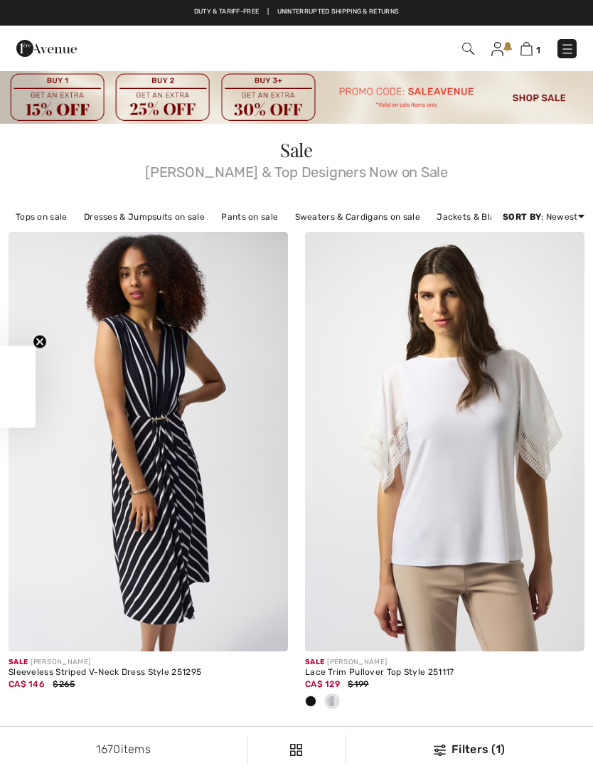
checkbox input "true"
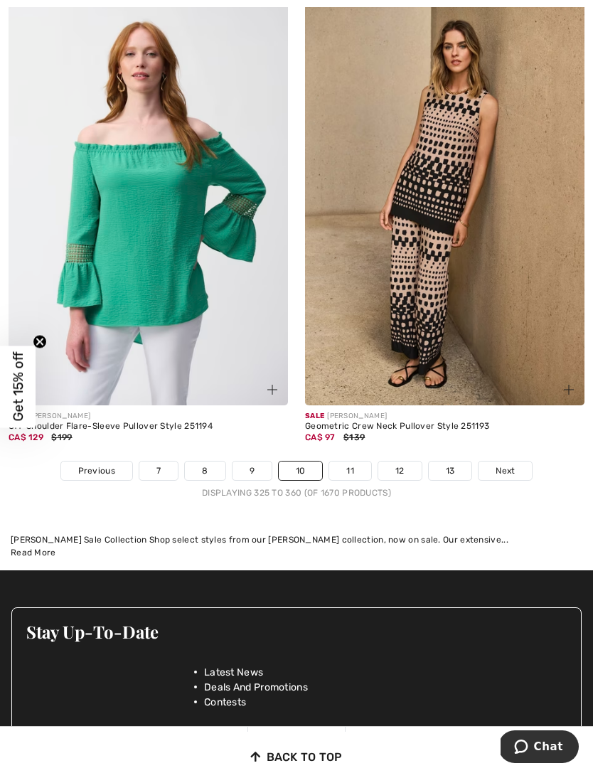
scroll to position [8999, 0]
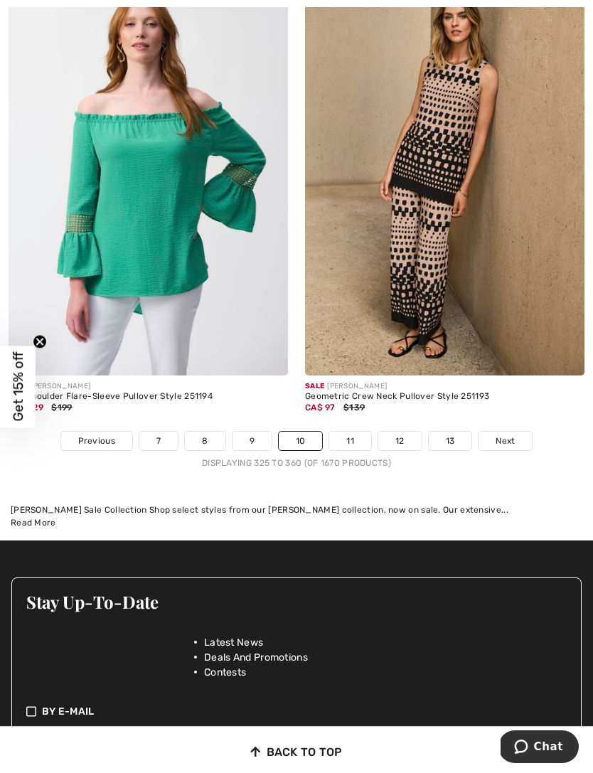
click at [502, 435] on span "Next" at bounding box center [505, 441] width 19 height 13
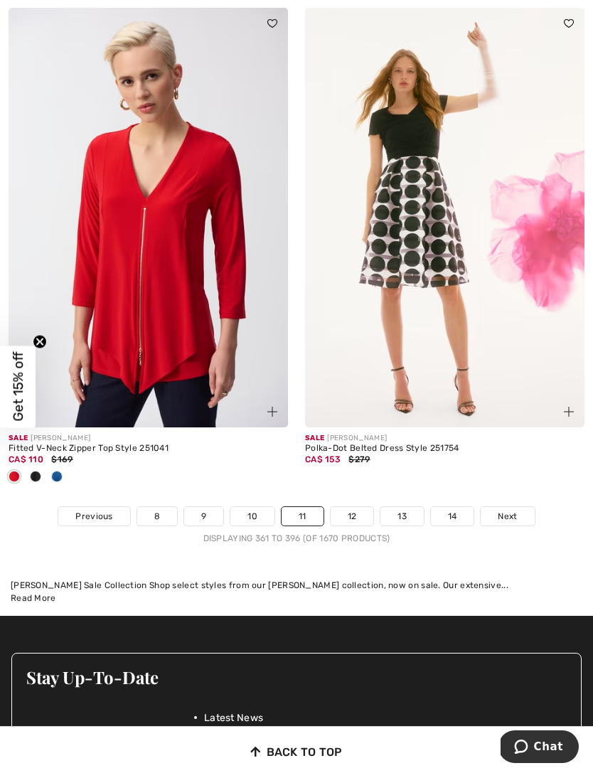
scroll to position [8929, 0]
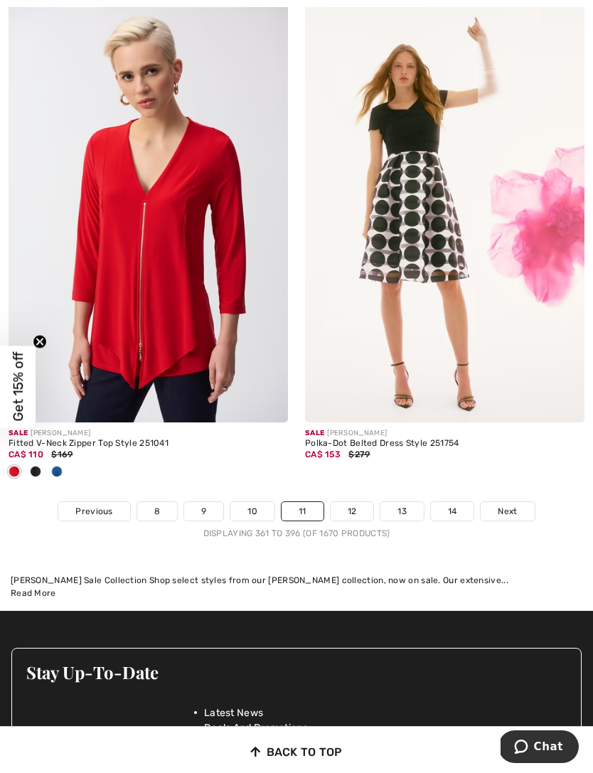
click at [516, 505] on span "Next" at bounding box center [507, 511] width 19 height 13
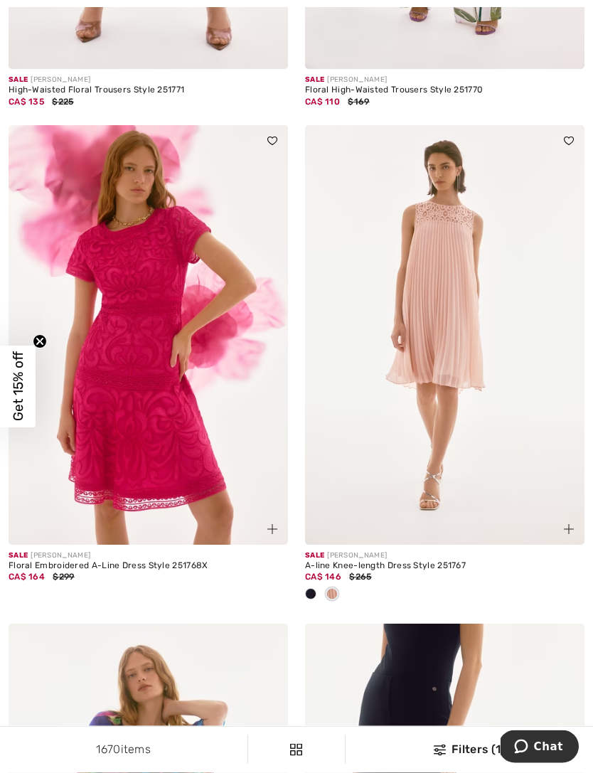
scroll to position [4129, 0]
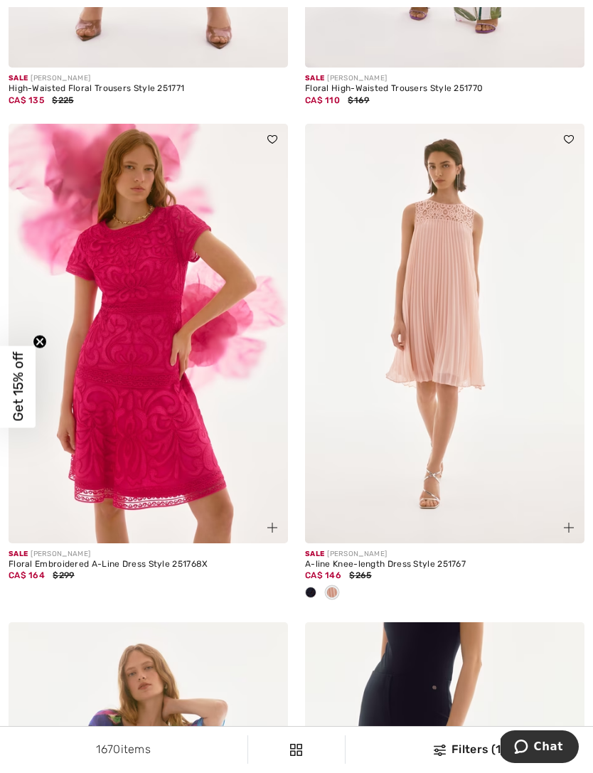
click at [179, 423] on img at bounding box center [149, 334] width 280 height 420
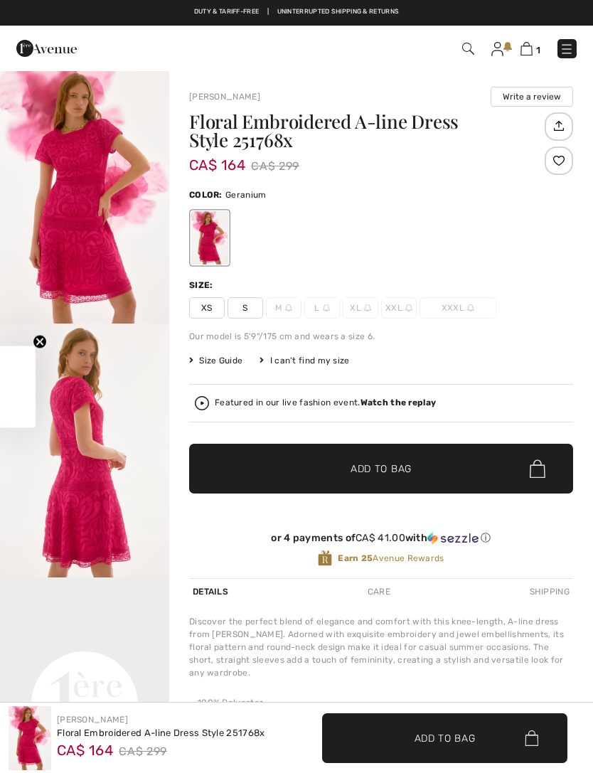
checkbox input "true"
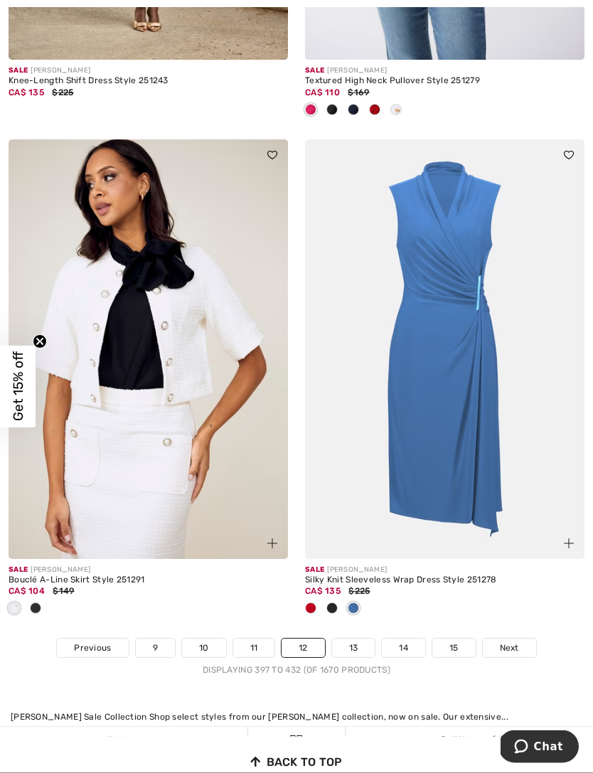
scroll to position [8943, 0]
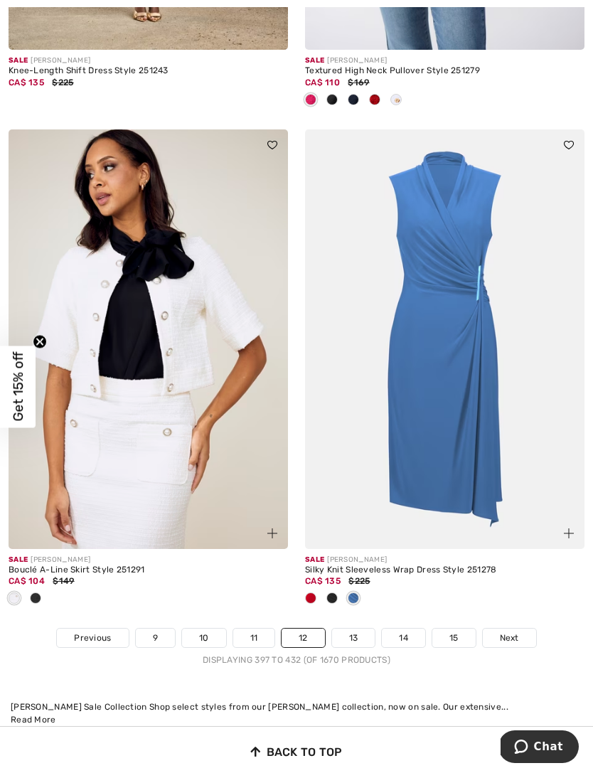
click at [525, 629] on link "Next" at bounding box center [509, 638] width 53 height 19
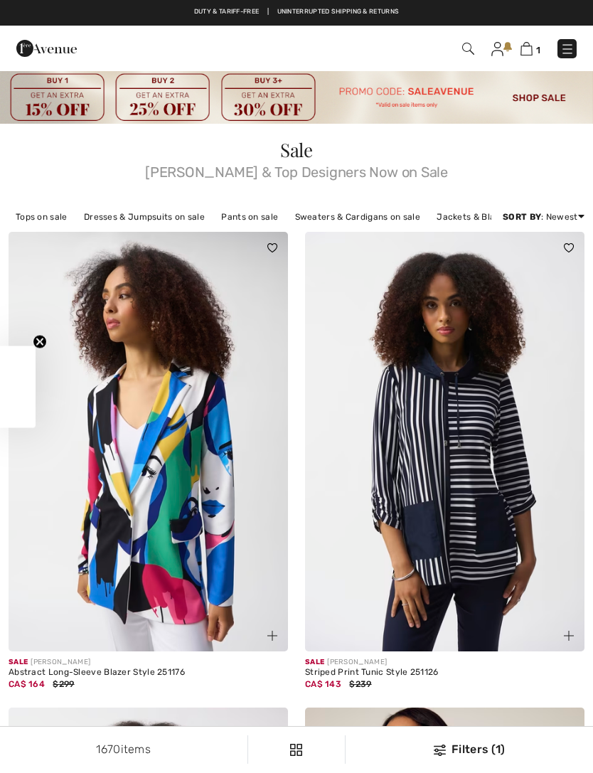
checkbox input "true"
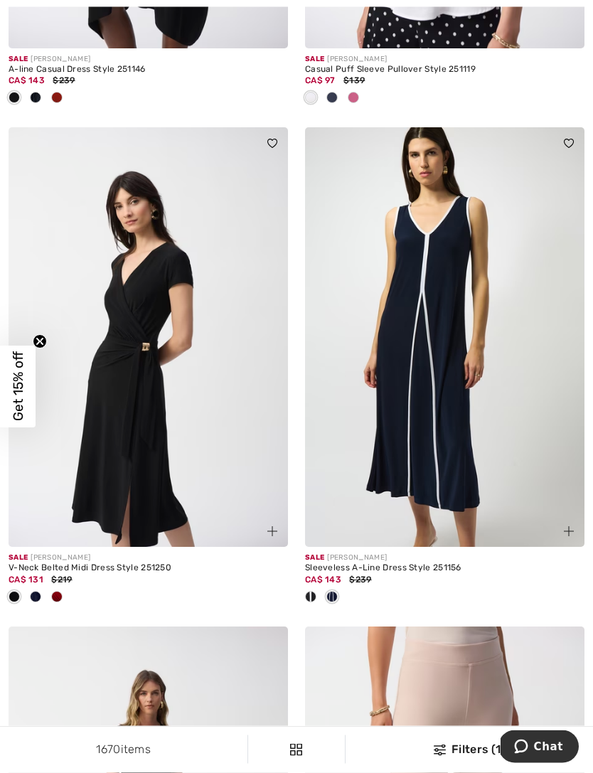
scroll to position [4648, 0]
click at [171, 428] on img at bounding box center [149, 337] width 280 height 420
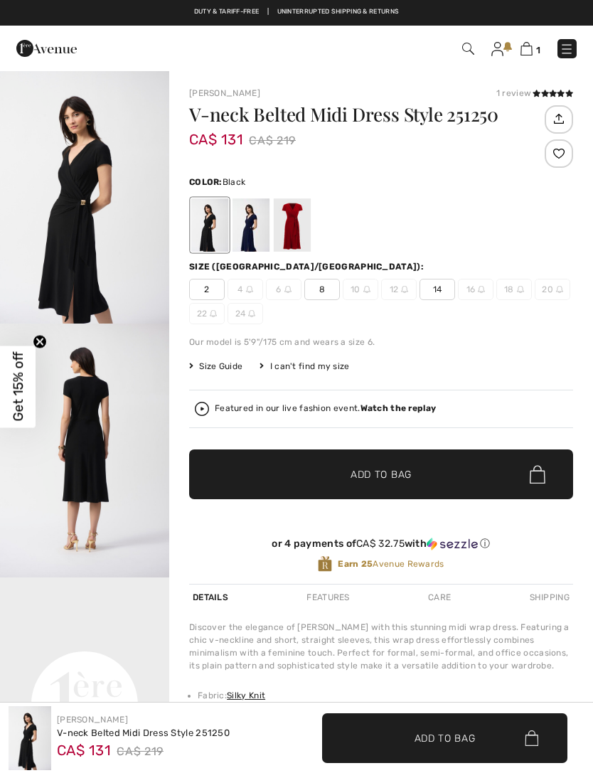
checkbox input "true"
click at [254, 238] on div at bounding box center [251, 225] width 37 height 53
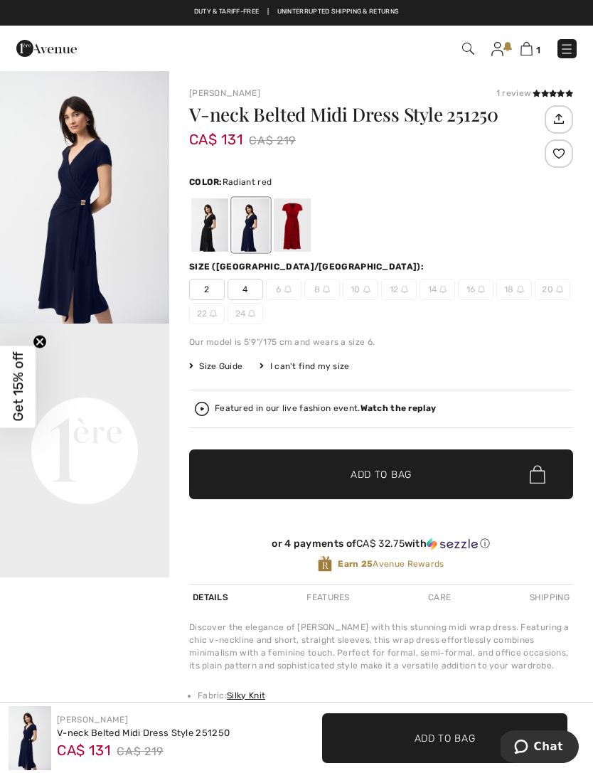
click at [291, 228] on div at bounding box center [292, 225] width 37 height 53
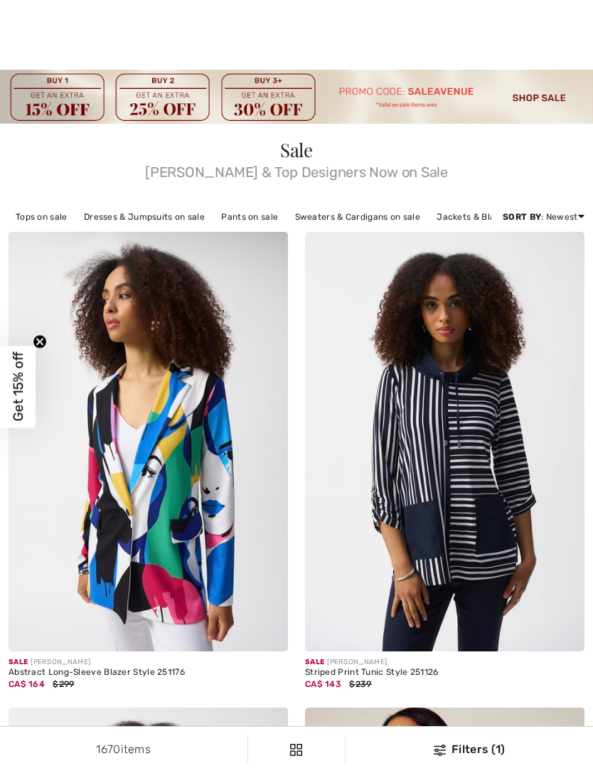
checkbox input "true"
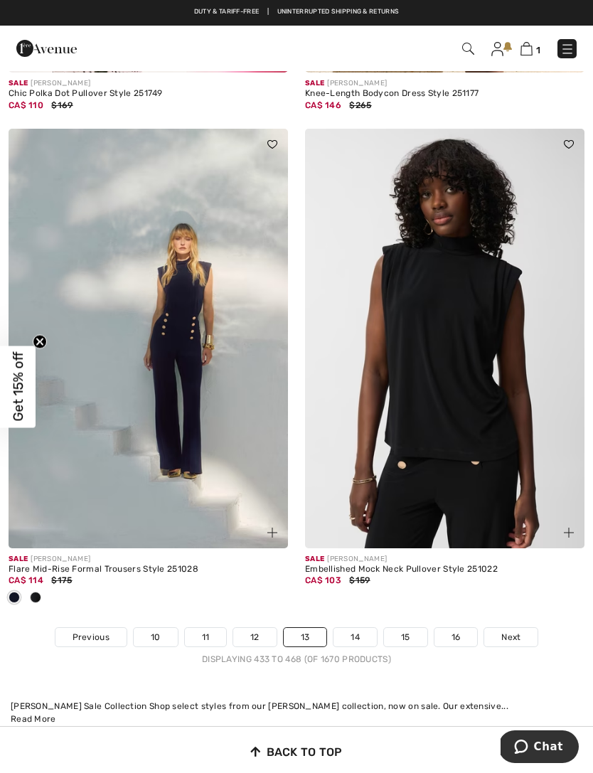
scroll to position [8966, 0]
click at [524, 629] on link "Next" at bounding box center [511, 638] width 53 height 19
